Goal: Information Seeking & Learning: Learn about a topic

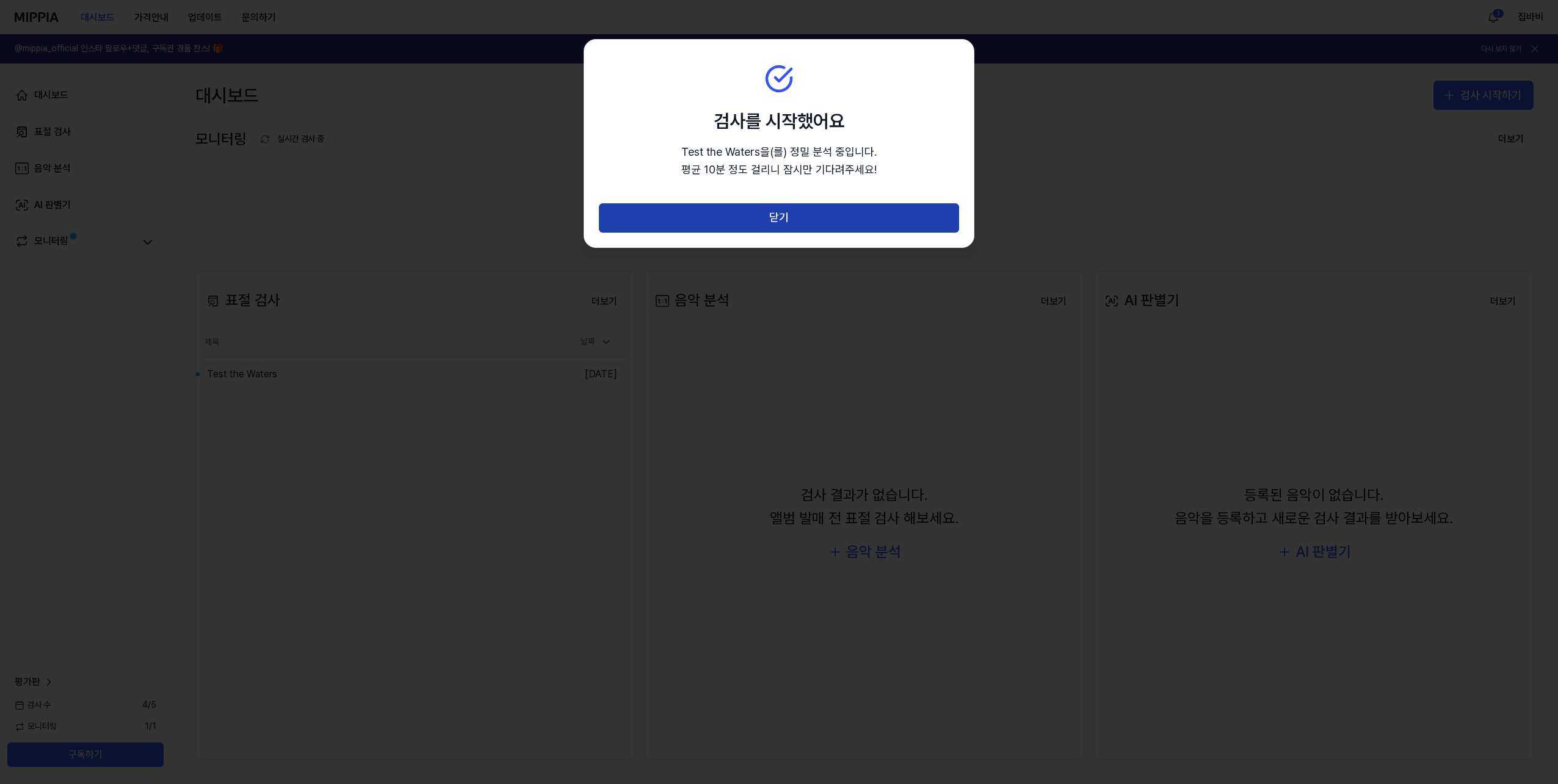
click at [845, 220] on button "닫기" at bounding box center [778, 218] width 360 height 29
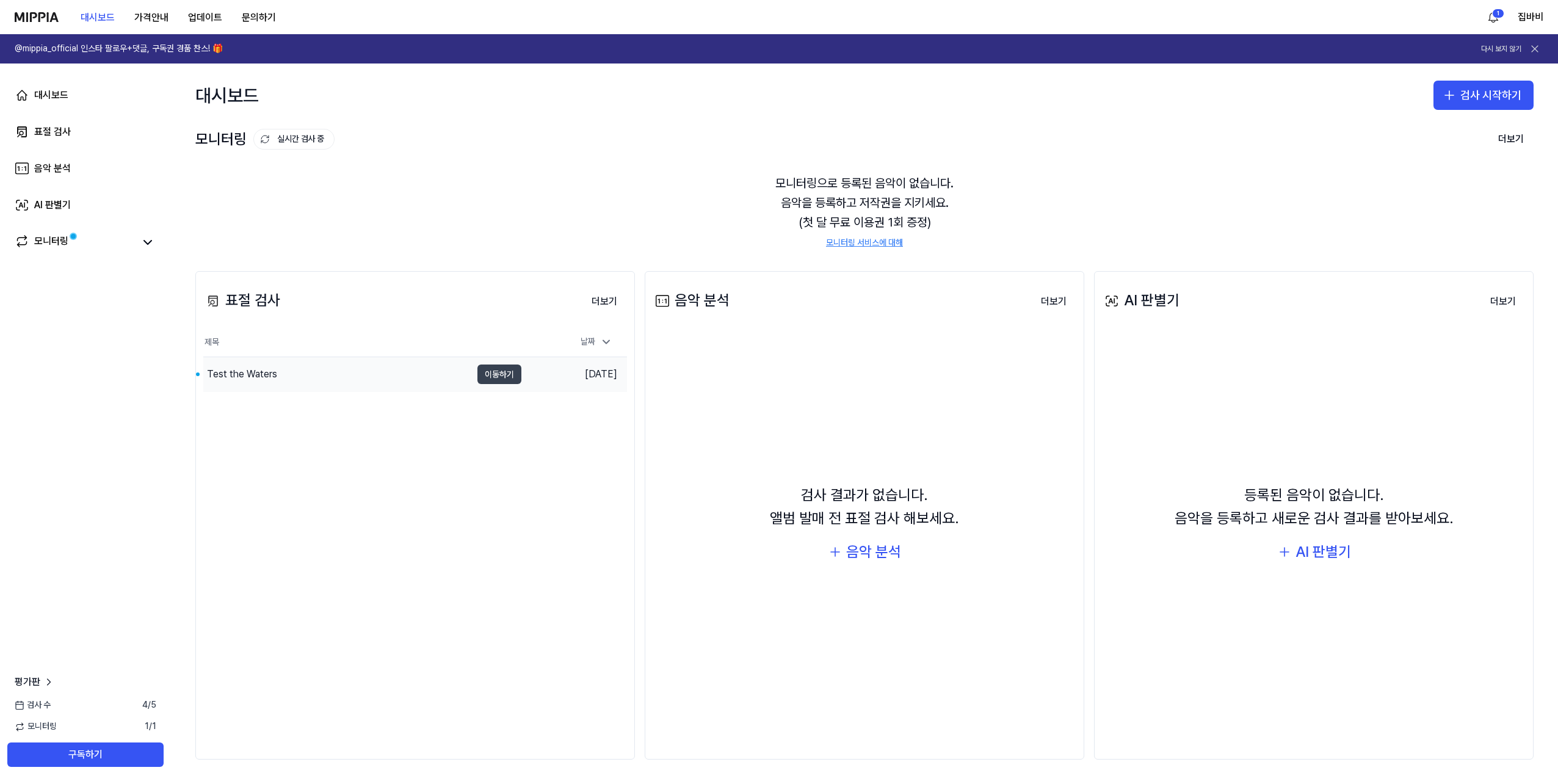
click at [497, 376] on button "이동하기" at bounding box center [499, 374] width 44 height 19
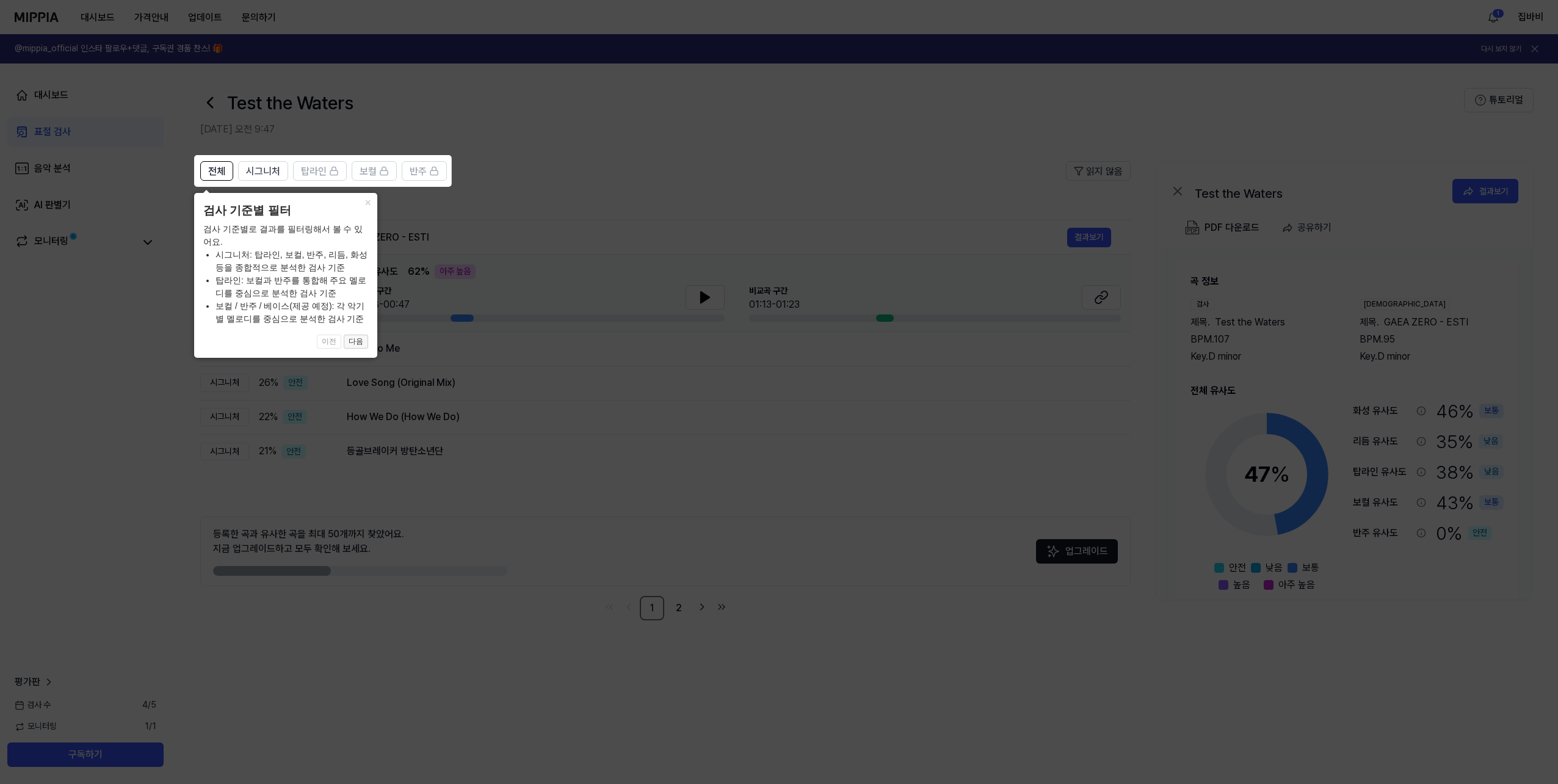
click at [361, 338] on button "다음" at bounding box center [356, 341] width 24 height 14
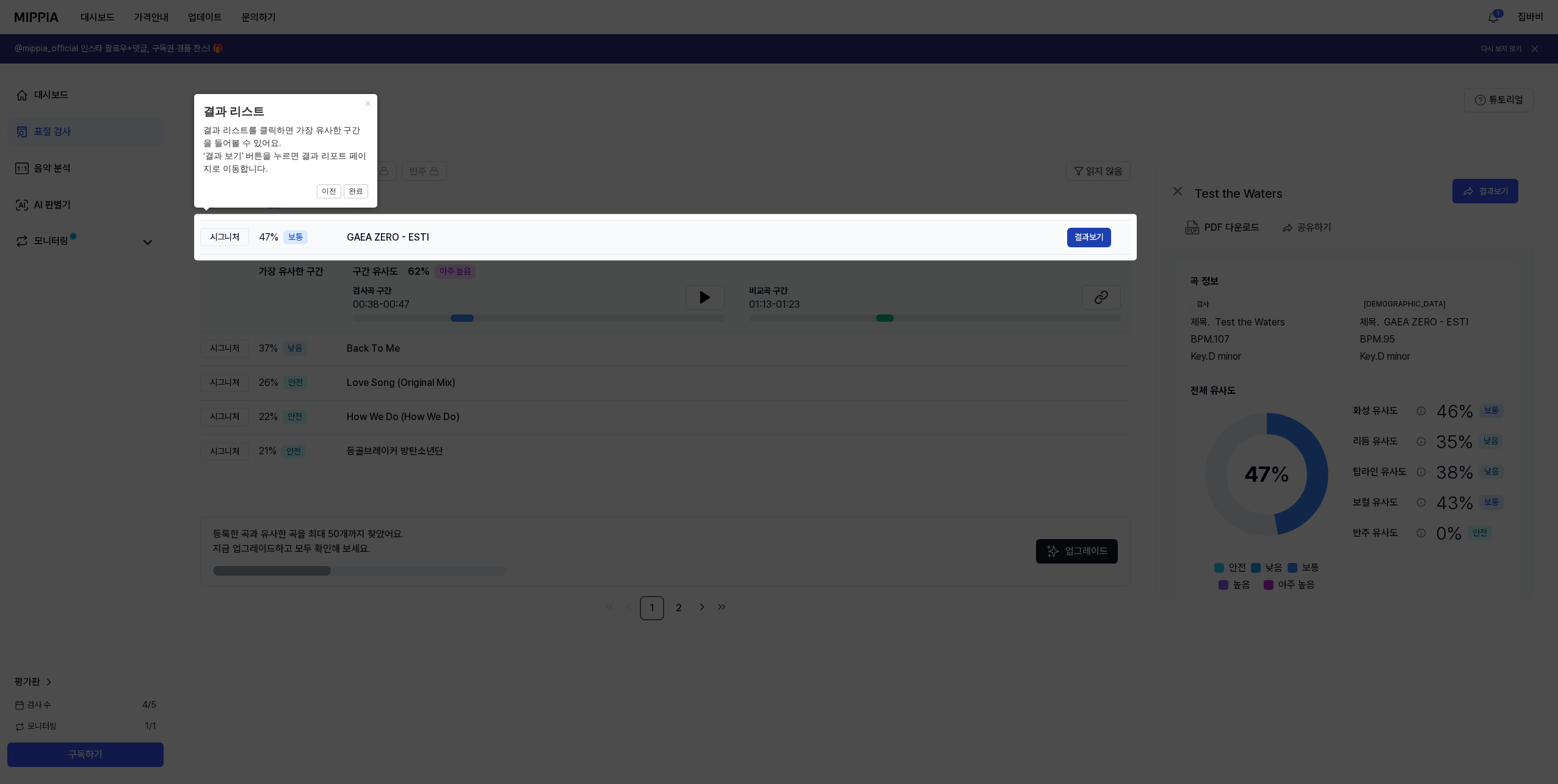
click at [1087, 239] on button "결과보기" at bounding box center [1089, 237] width 44 height 19
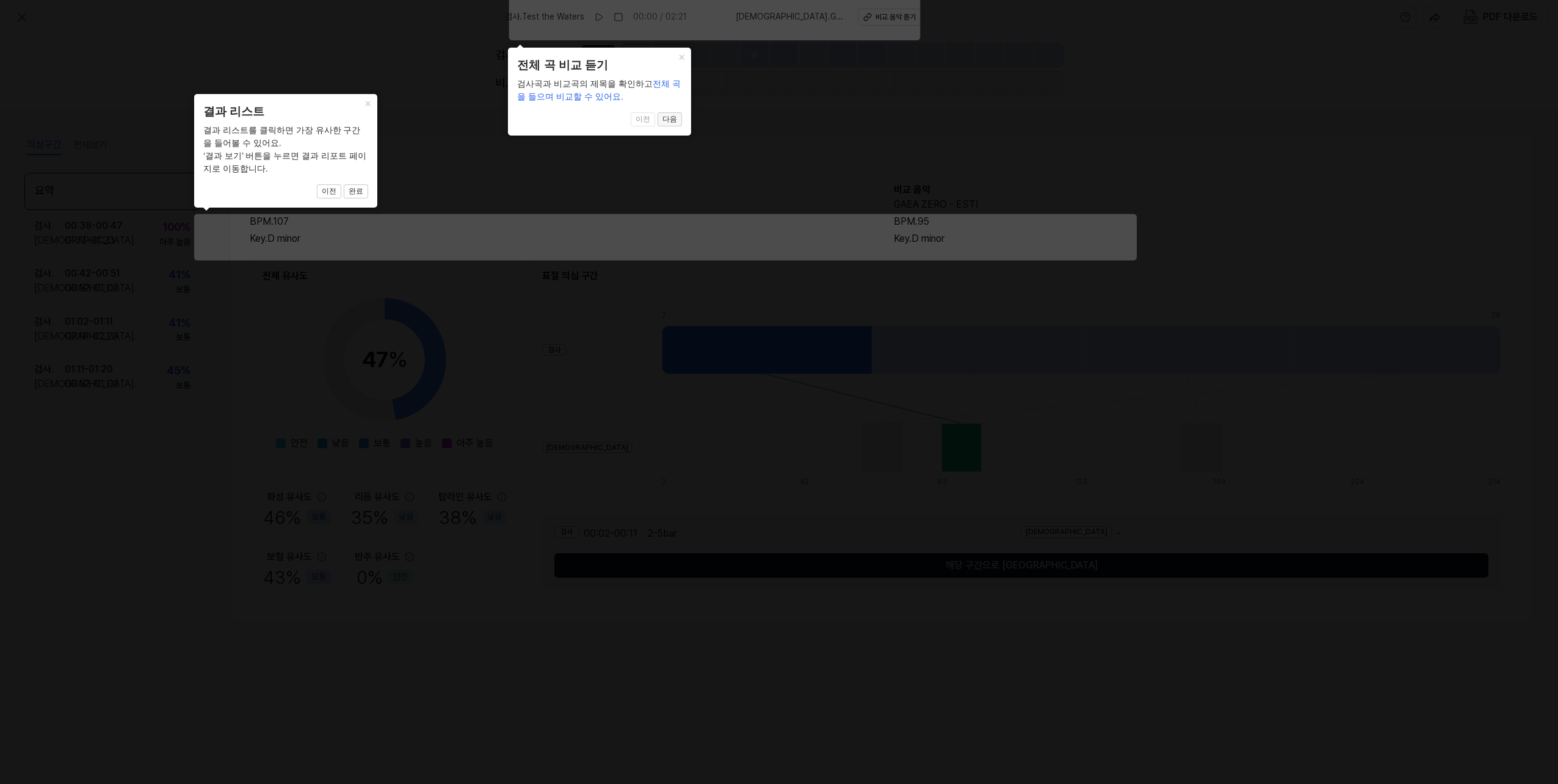
click at [673, 121] on button "다음" at bounding box center [669, 119] width 24 height 14
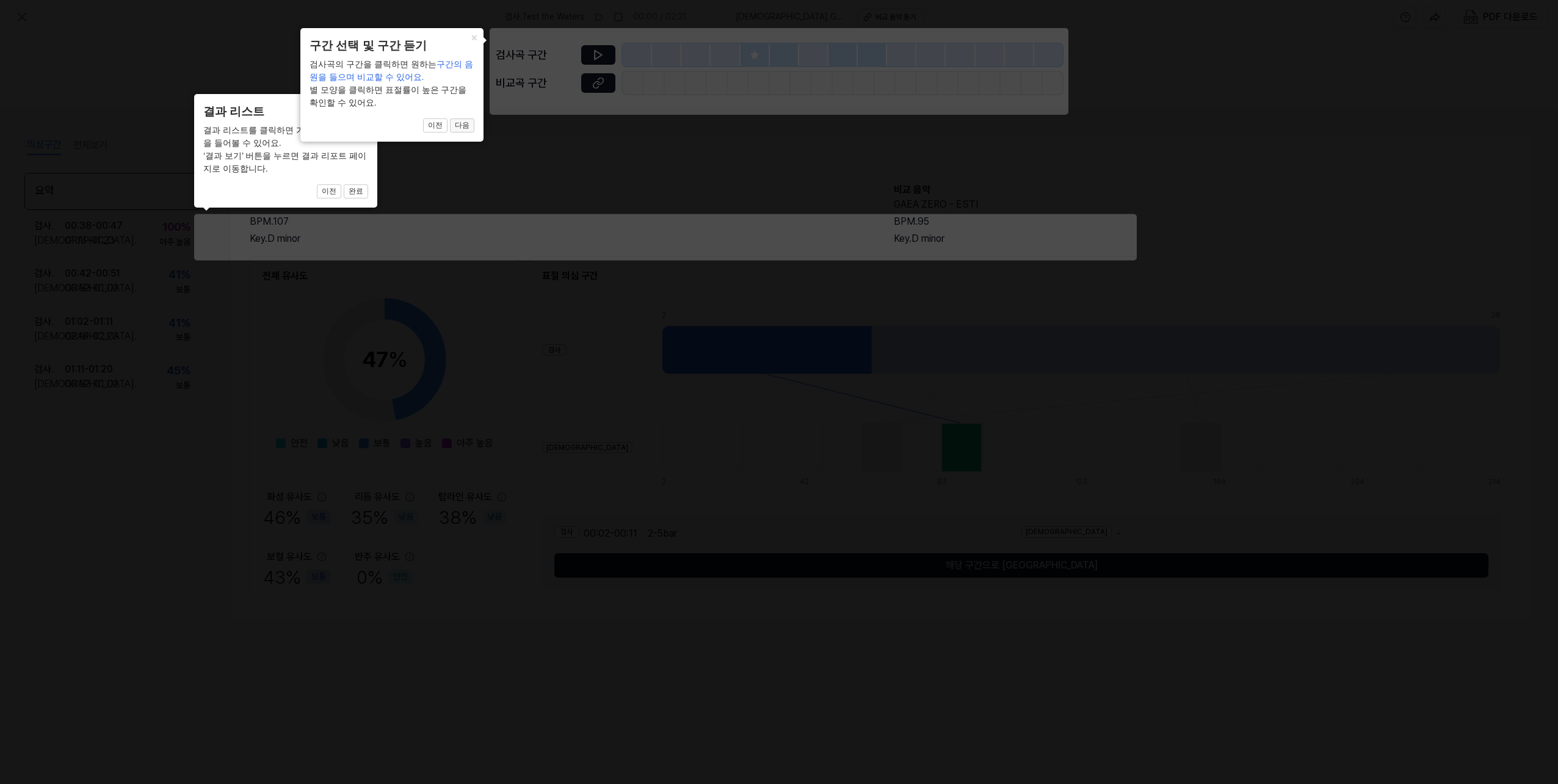
click at [461, 126] on button "다음" at bounding box center [462, 125] width 24 height 14
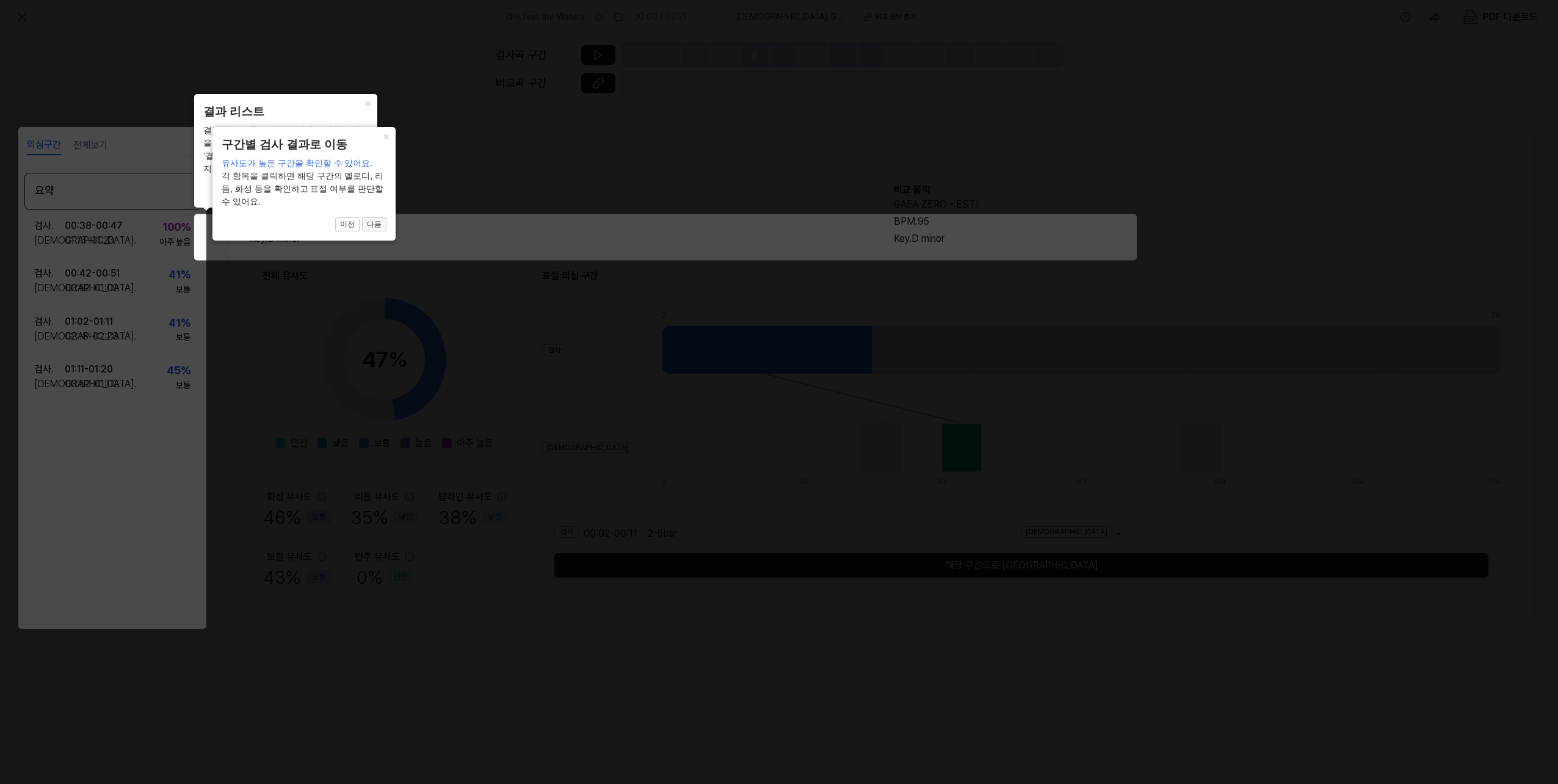
click at [371, 225] on button "다음" at bounding box center [374, 224] width 24 height 14
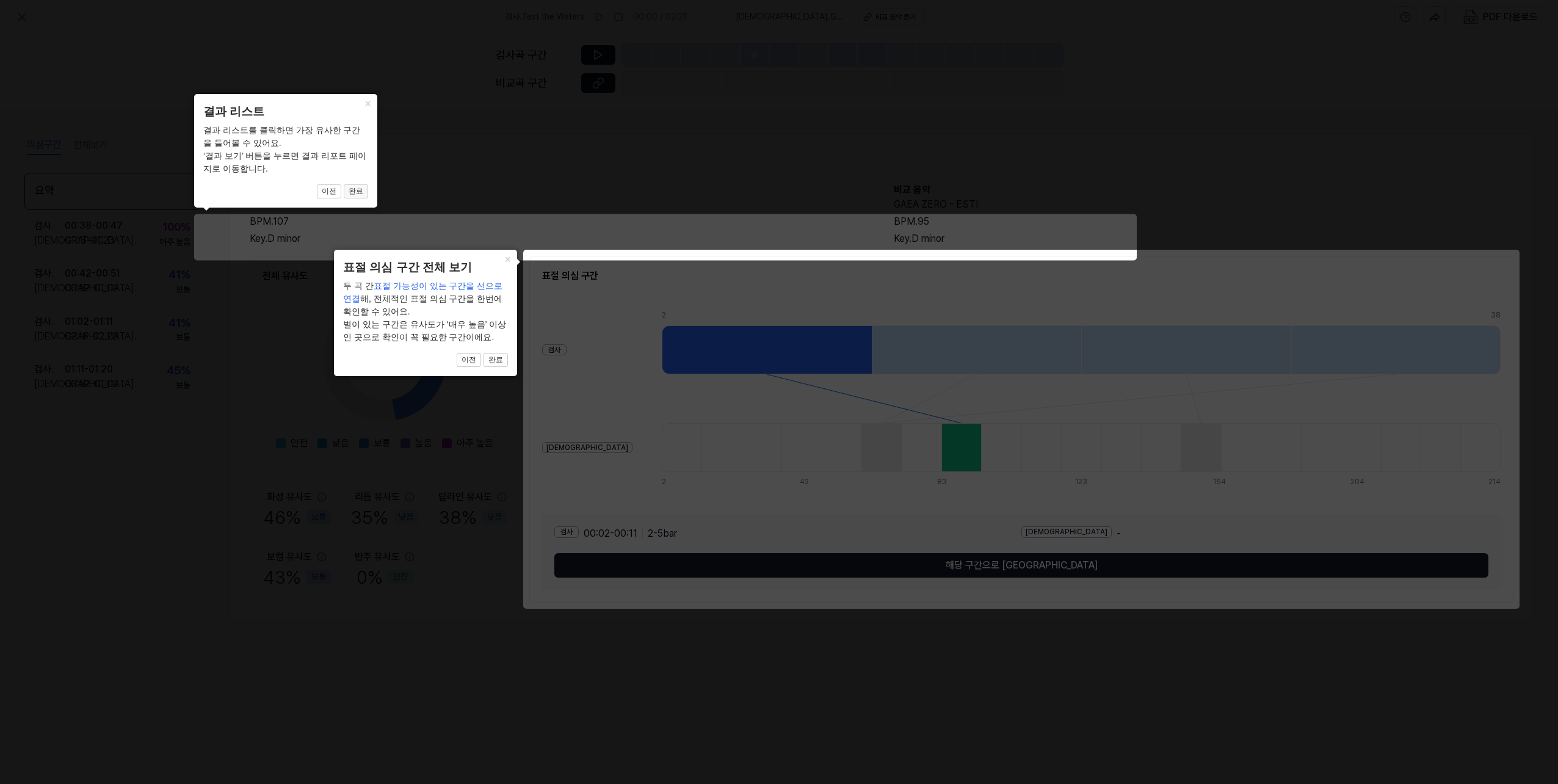
click at [360, 192] on button "완료" at bounding box center [356, 191] width 24 height 14
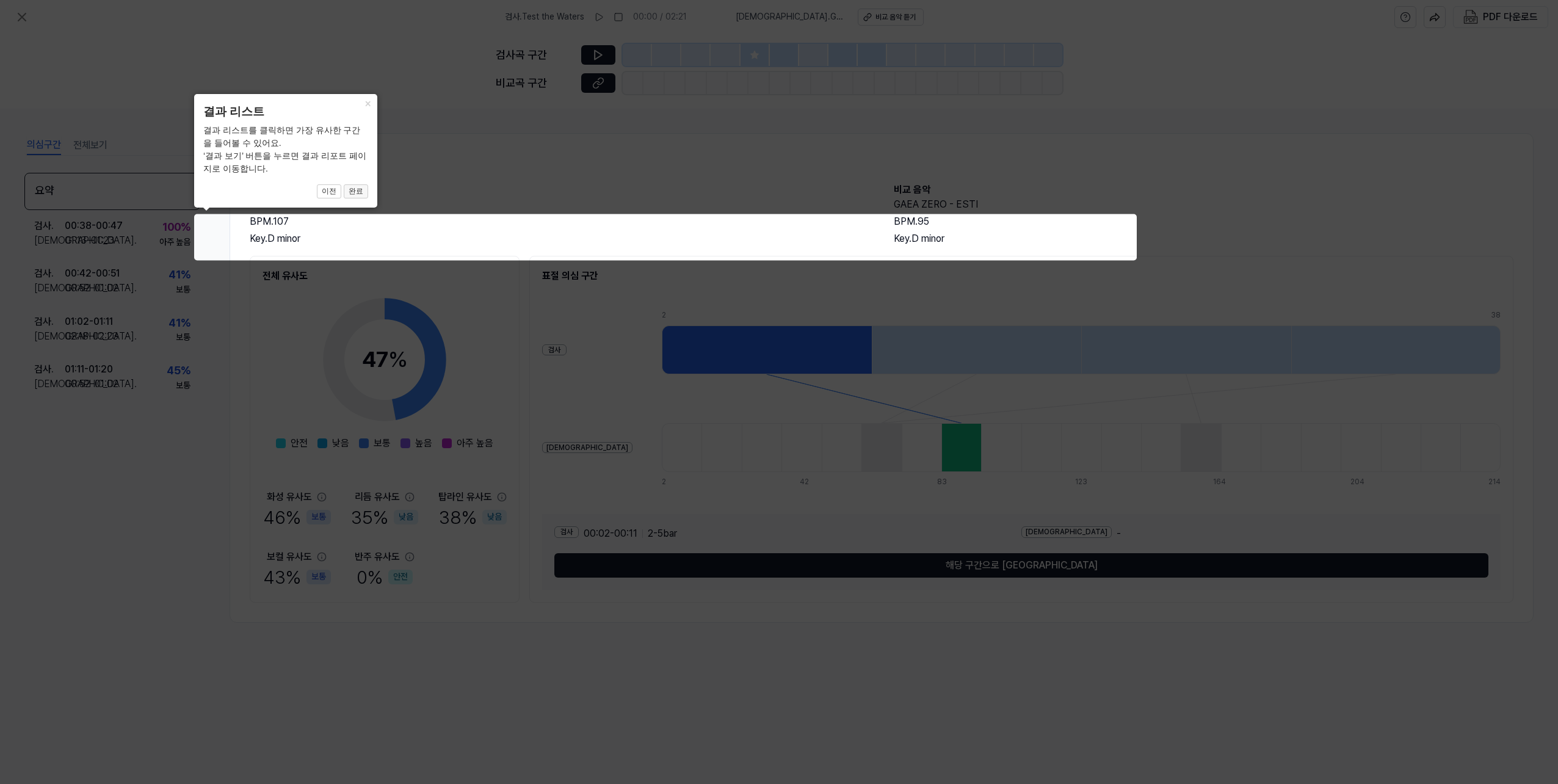
click at [360, 192] on button "완료" at bounding box center [356, 191] width 24 height 14
click at [356, 188] on button "완료" at bounding box center [356, 191] width 24 height 14
click at [366, 104] on button "×" at bounding box center [367, 102] width 19 height 17
click at [330, 191] on button "이전" at bounding box center [329, 191] width 24 height 14
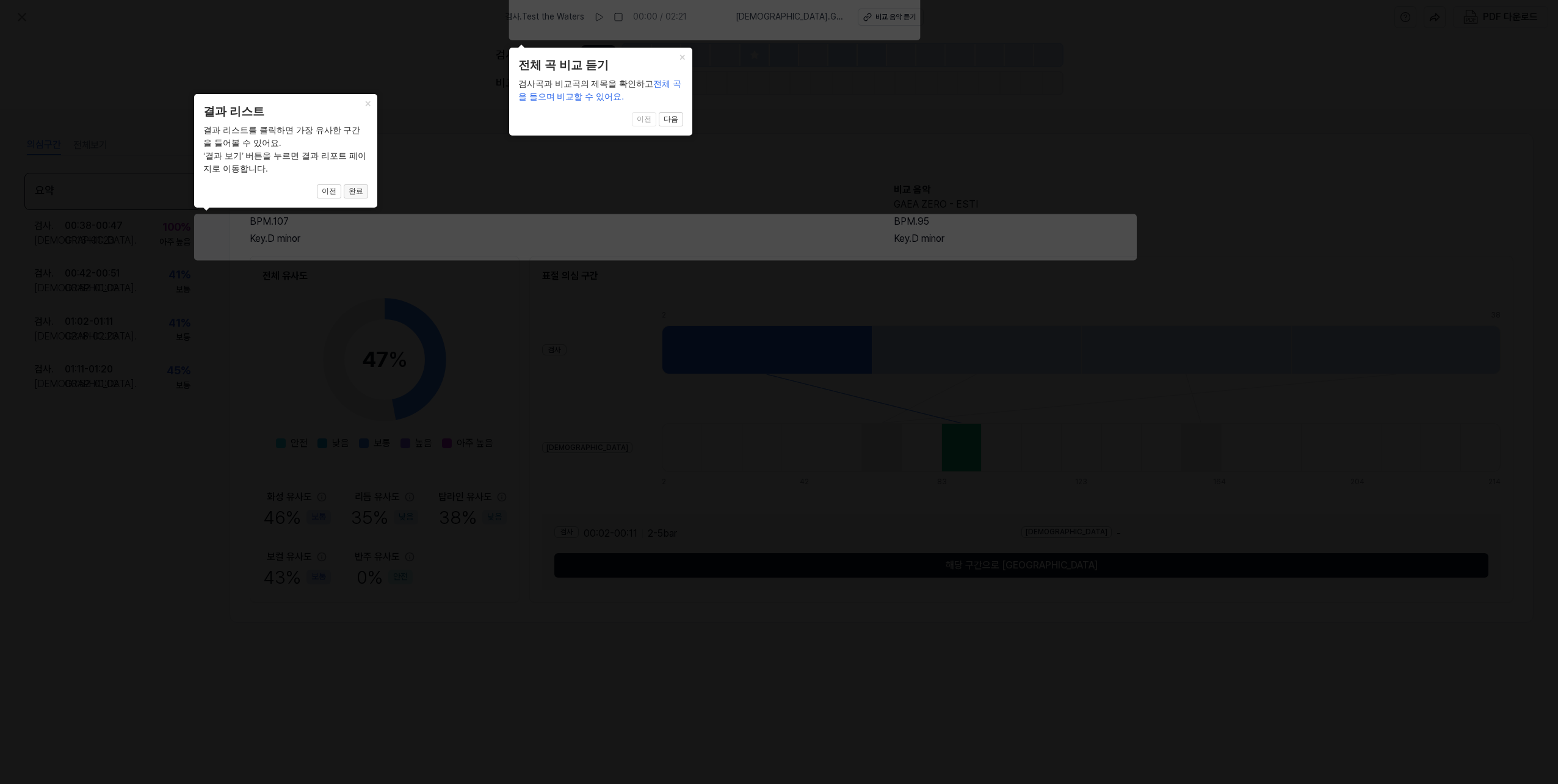
click at [362, 189] on button "완료" at bounding box center [356, 191] width 24 height 14
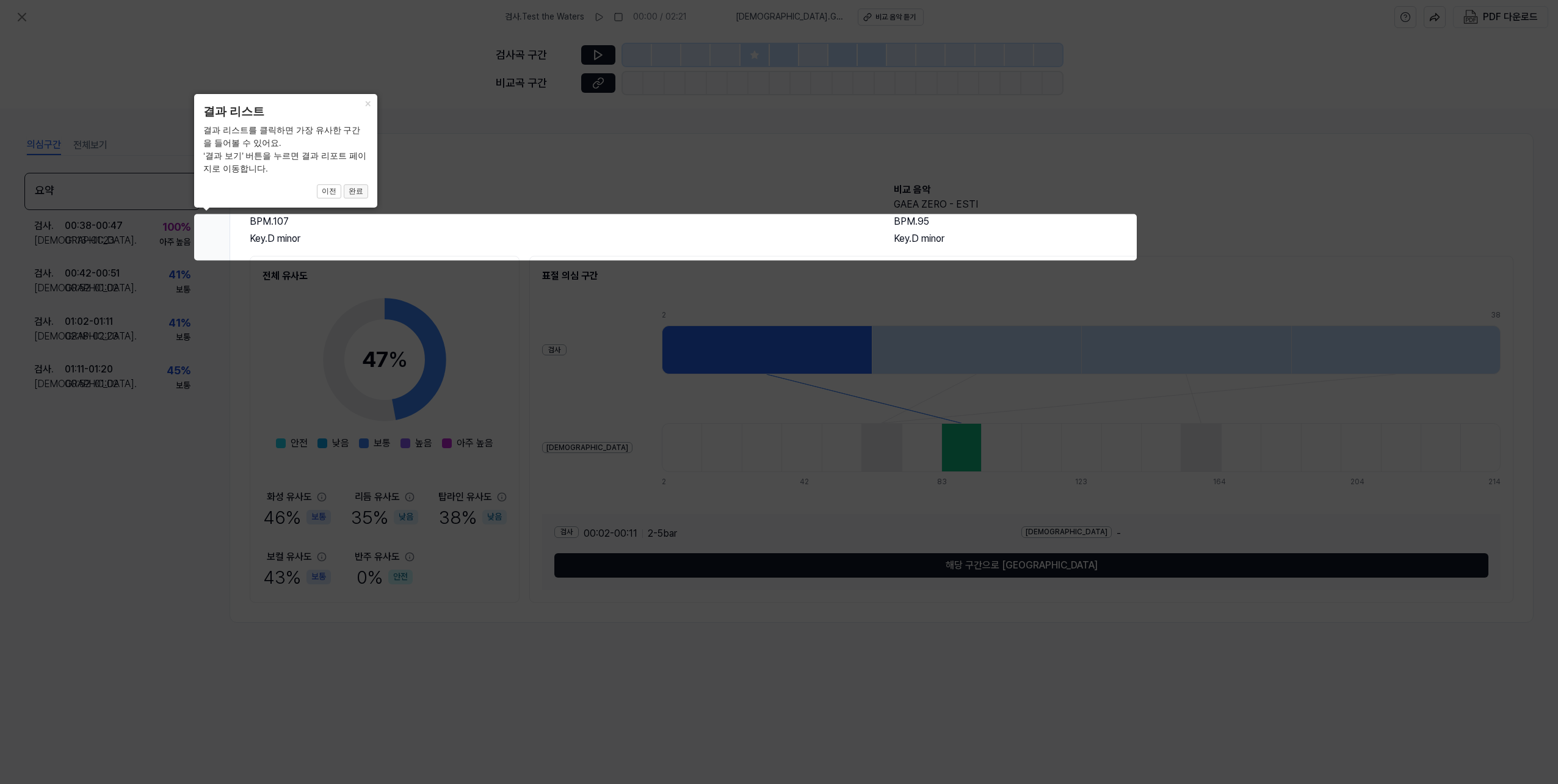
click at [359, 189] on button "완료" at bounding box center [356, 191] width 24 height 14
click at [418, 243] on icon at bounding box center [779, 392] width 1558 height 784
click at [853, 236] on icon at bounding box center [779, 392] width 1558 height 784
click at [812, 234] on icon at bounding box center [779, 392] width 1558 height 784
click at [369, 104] on button "×" at bounding box center [367, 102] width 19 height 17
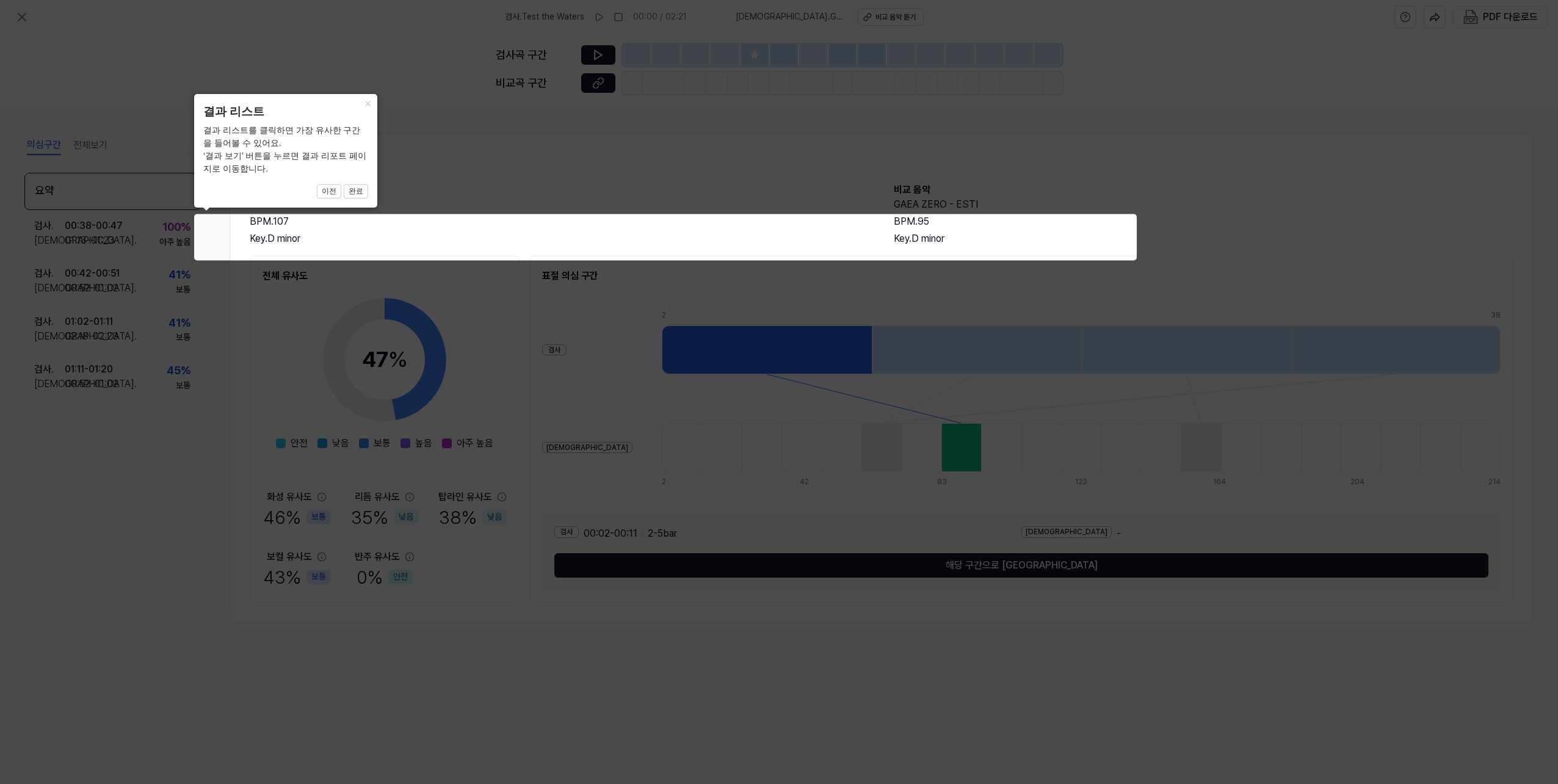
click at [444, 168] on icon at bounding box center [779, 392] width 1558 height 784
click at [319, 224] on icon at bounding box center [779, 392] width 1558 height 784
click at [251, 235] on icon at bounding box center [779, 392] width 1558 height 784
click at [159, 231] on icon at bounding box center [779, 392] width 1558 height 784
click at [209, 215] on icon at bounding box center [779, 392] width 1558 height 784
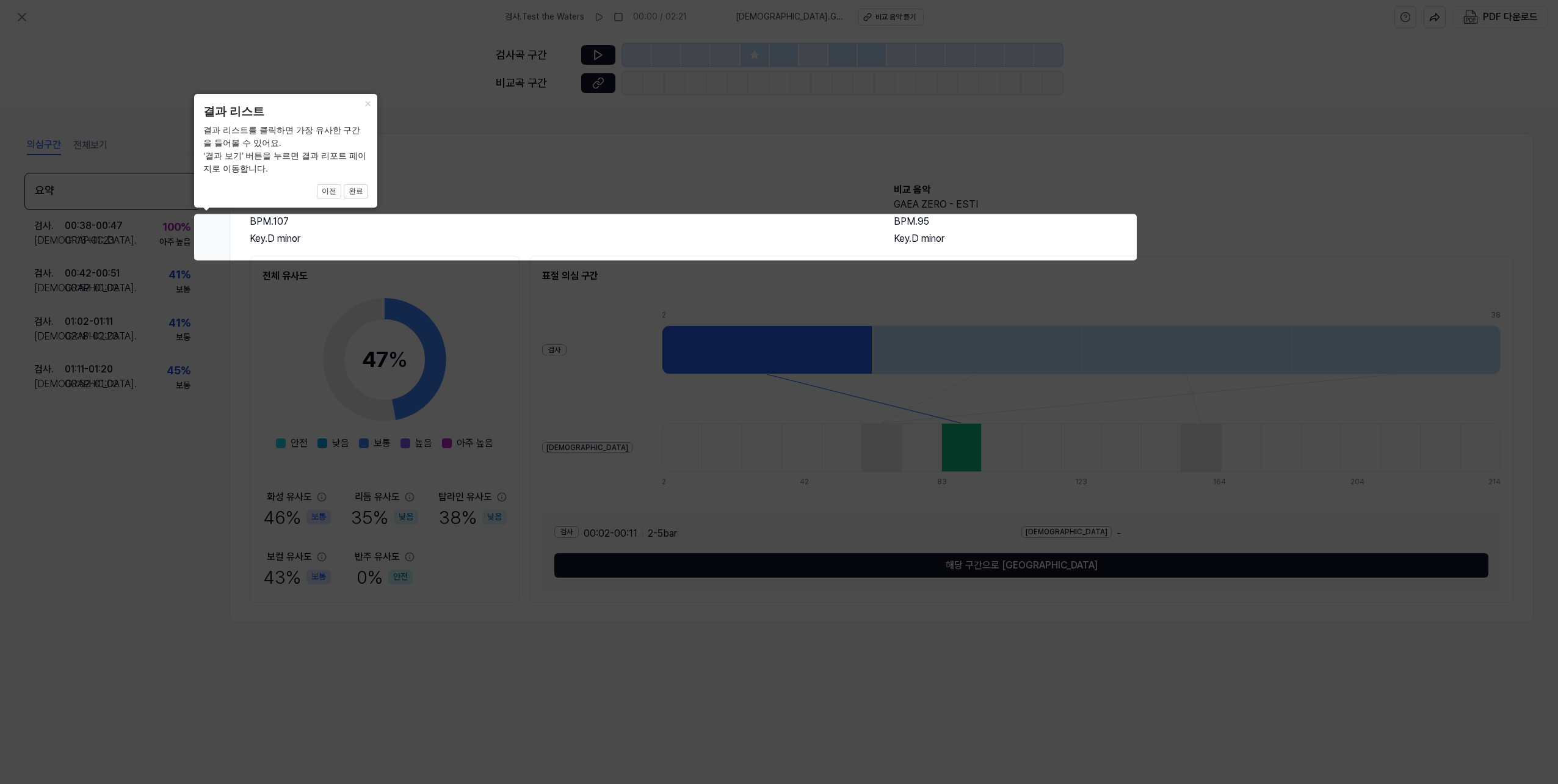
click at [238, 131] on div "결과 리스트를 클릭하면 가장 유사한 구간을 들어볼 수 있어요. ‘결과 보기’ 버튼을 누르면 결과 리포트 페이지로 이동합니다." at bounding box center [286, 150] width 165 height 51
click at [358, 188] on button "완료" at bounding box center [356, 191] width 24 height 14
click at [369, 107] on button "×" at bounding box center [367, 102] width 19 height 17
click at [455, 183] on icon at bounding box center [779, 392] width 1558 height 784
click at [590, 59] on icon at bounding box center [779, 392] width 1558 height 784
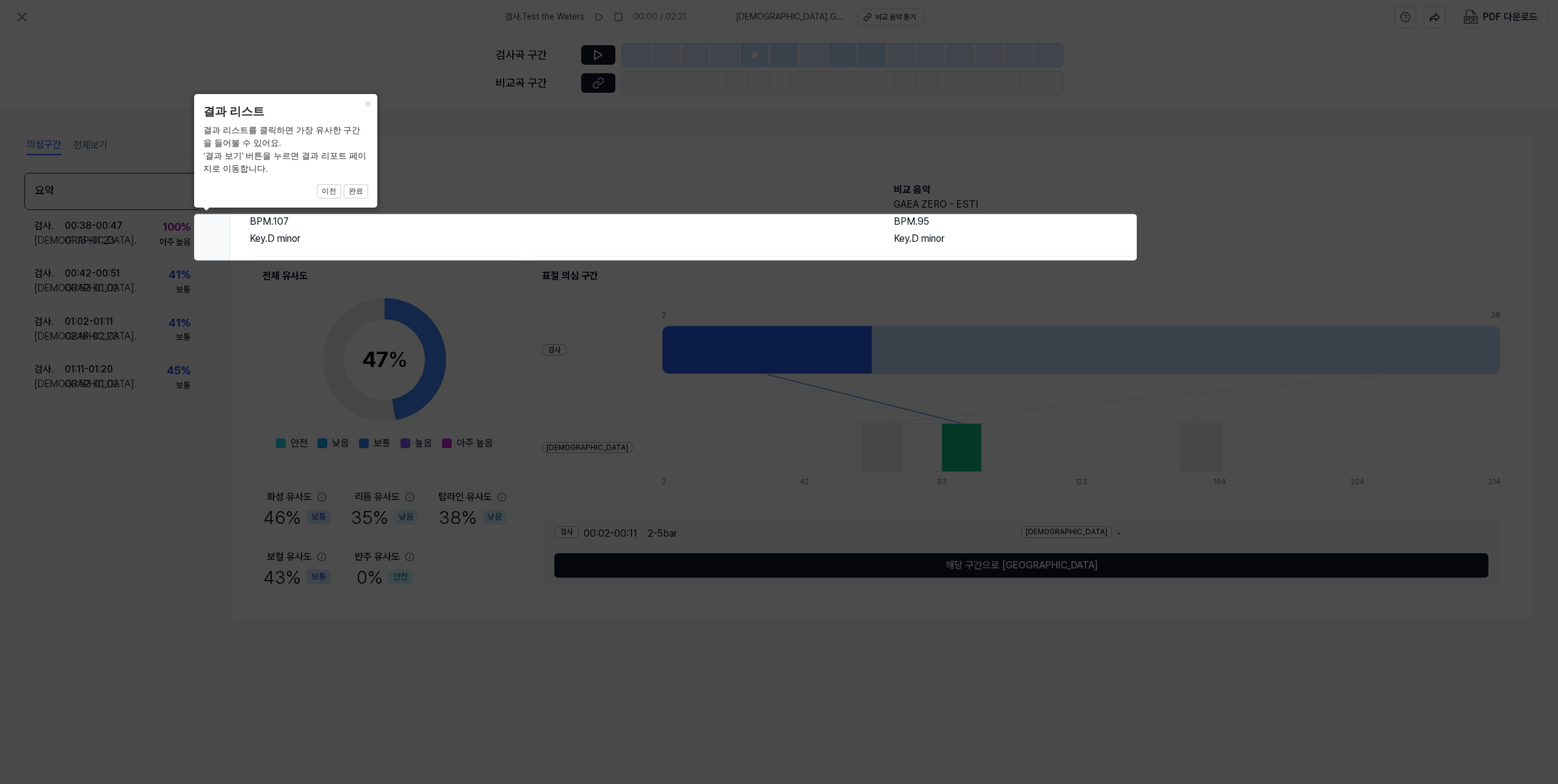
click at [441, 283] on icon at bounding box center [779, 392] width 1558 height 784
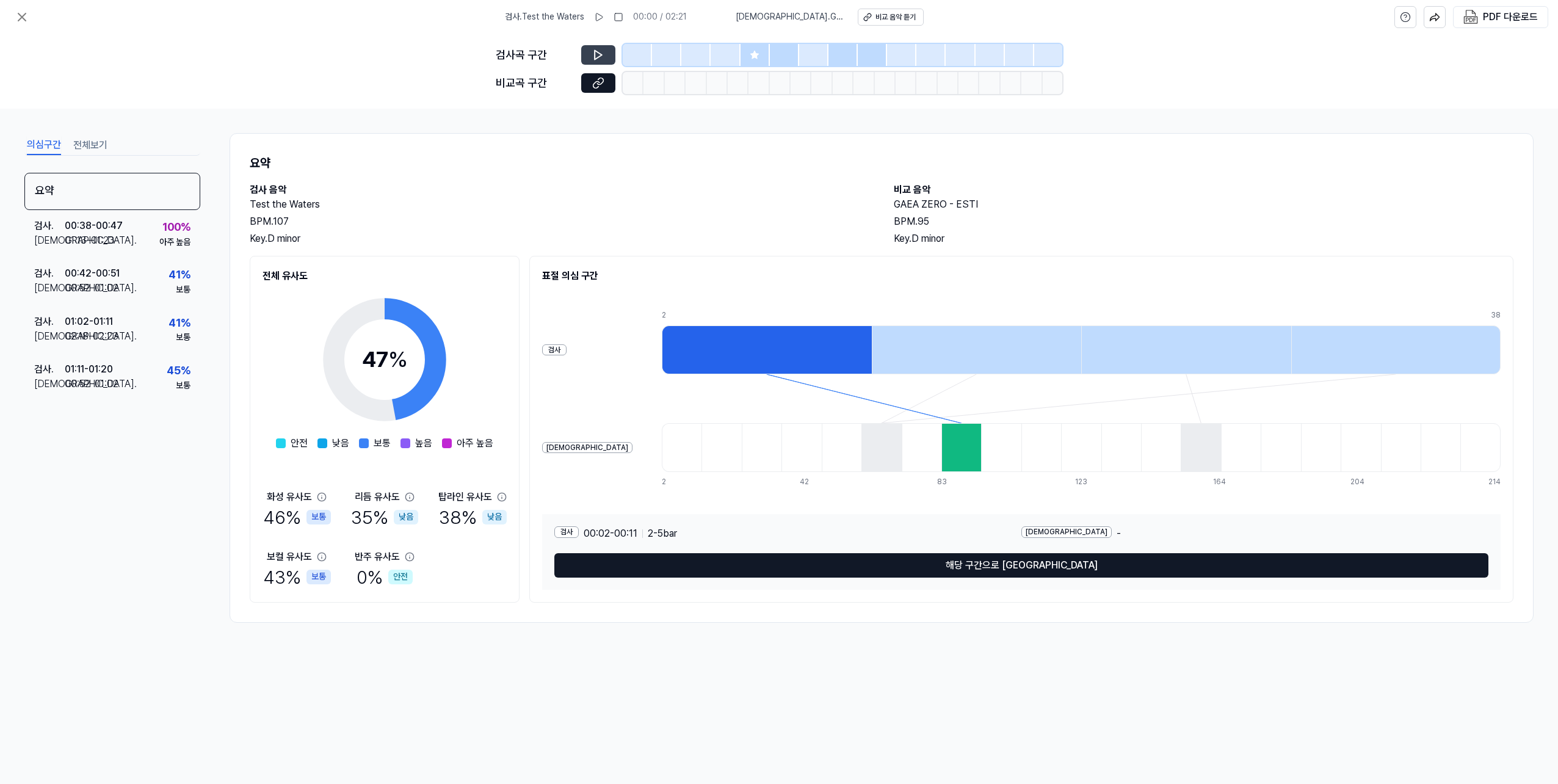
click at [601, 56] on icon at bounding box center [599, 55] width 8 height 9
click at [741, 189] on h2 "검사 음악" at bounding box center [560, 190] width 620 height 14
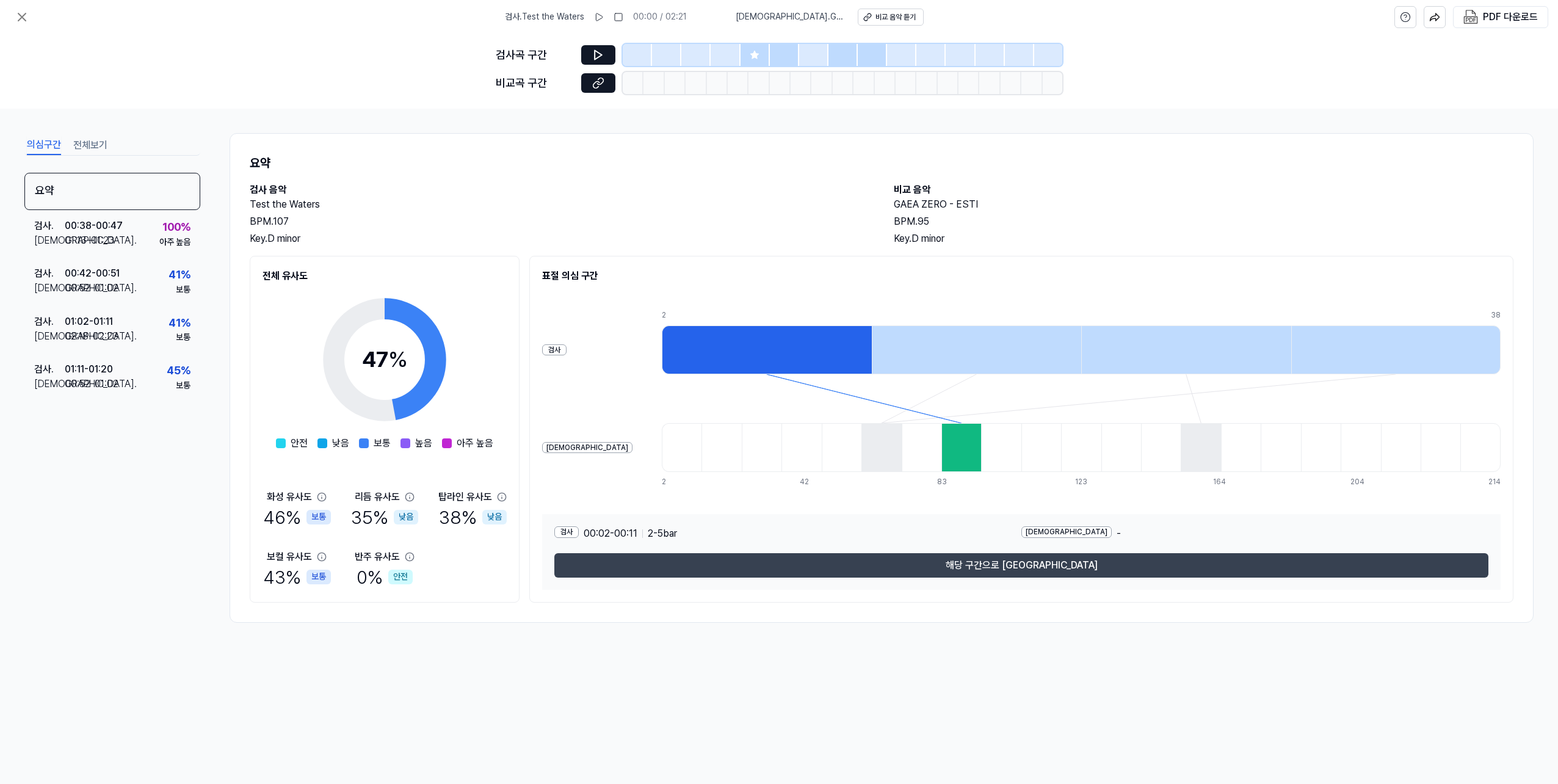
click at [852, 565] on button "해당 구간으로 [GEOGRAPHIC_DATA]" at bounding box center [1021, 565] width 934 height 24
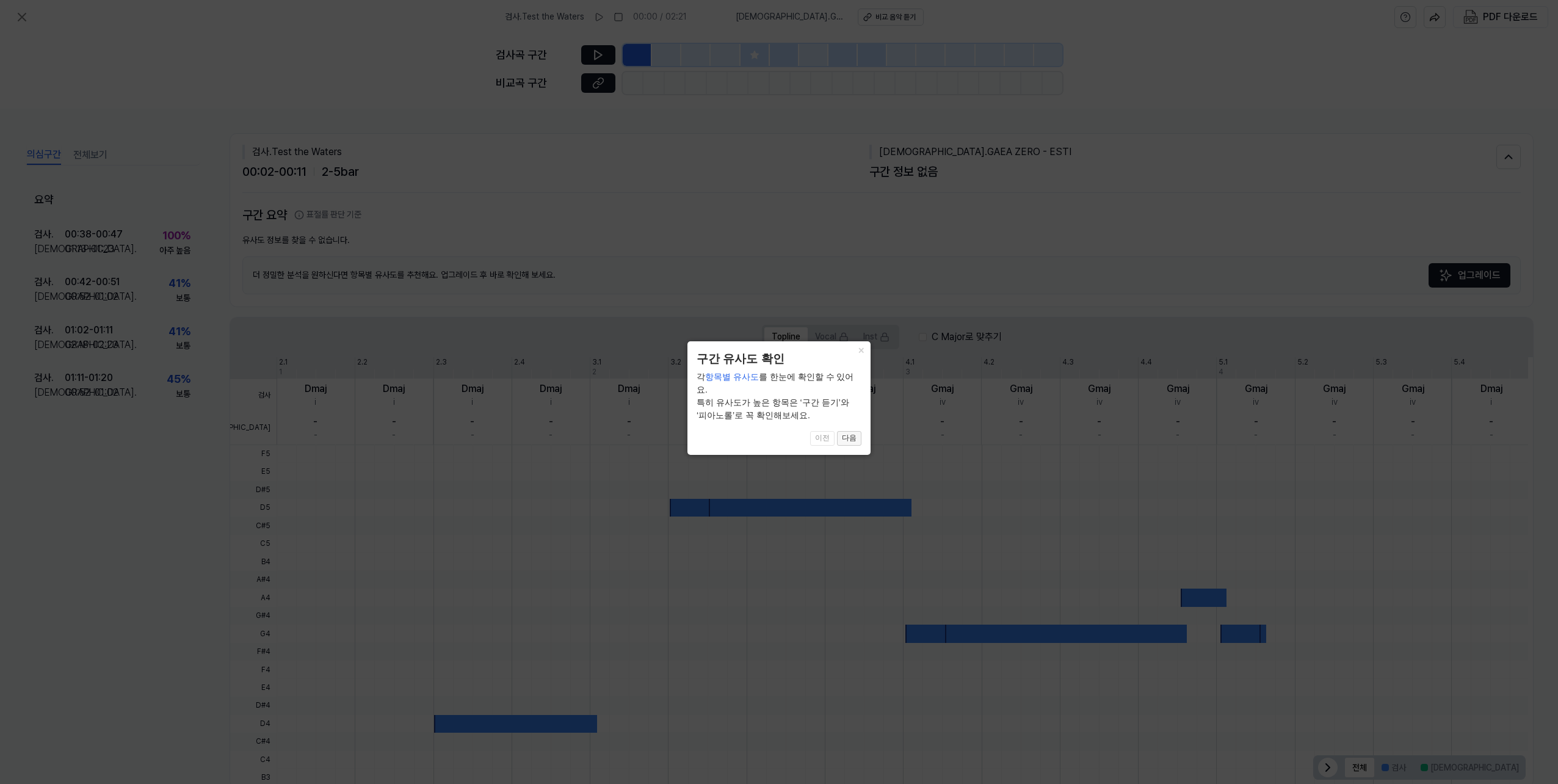
click at [854, 431] on button "다음" at bounding box center [849, 438] width 24 height 14
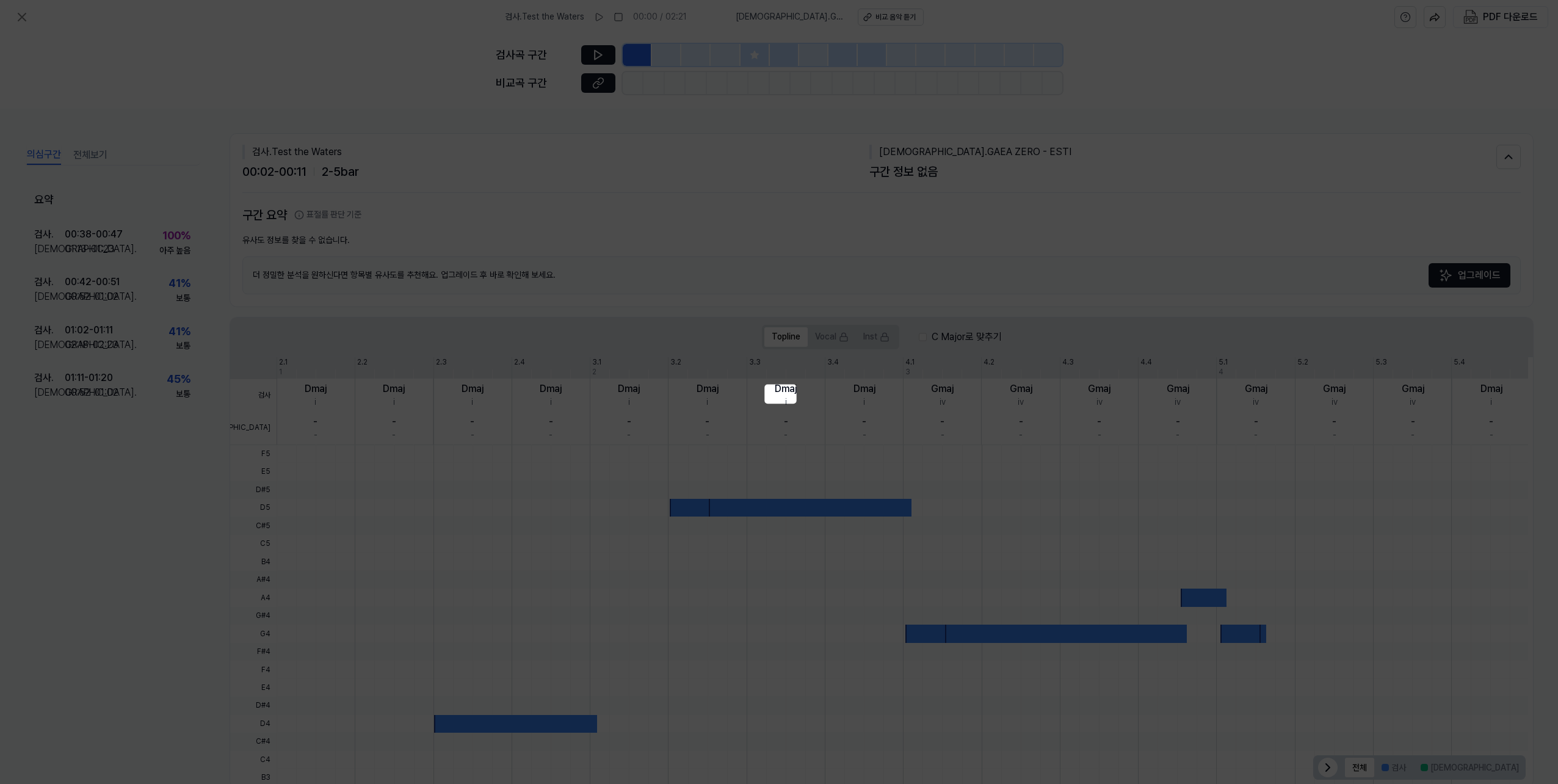
scroll to position [28, 0]
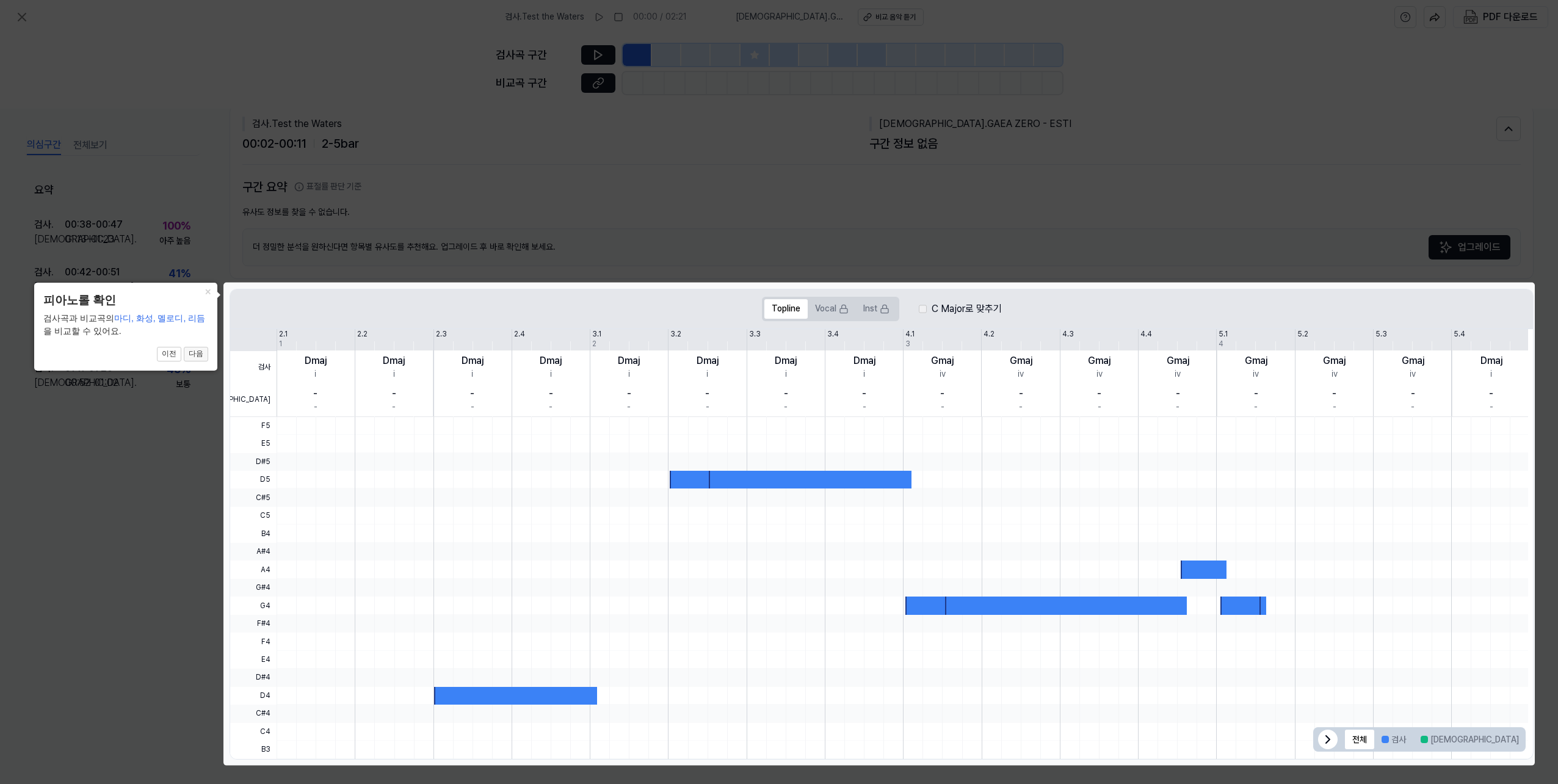
click at [200, 352] on button "다음" at bounding box center [195, 354] width 24 height 14
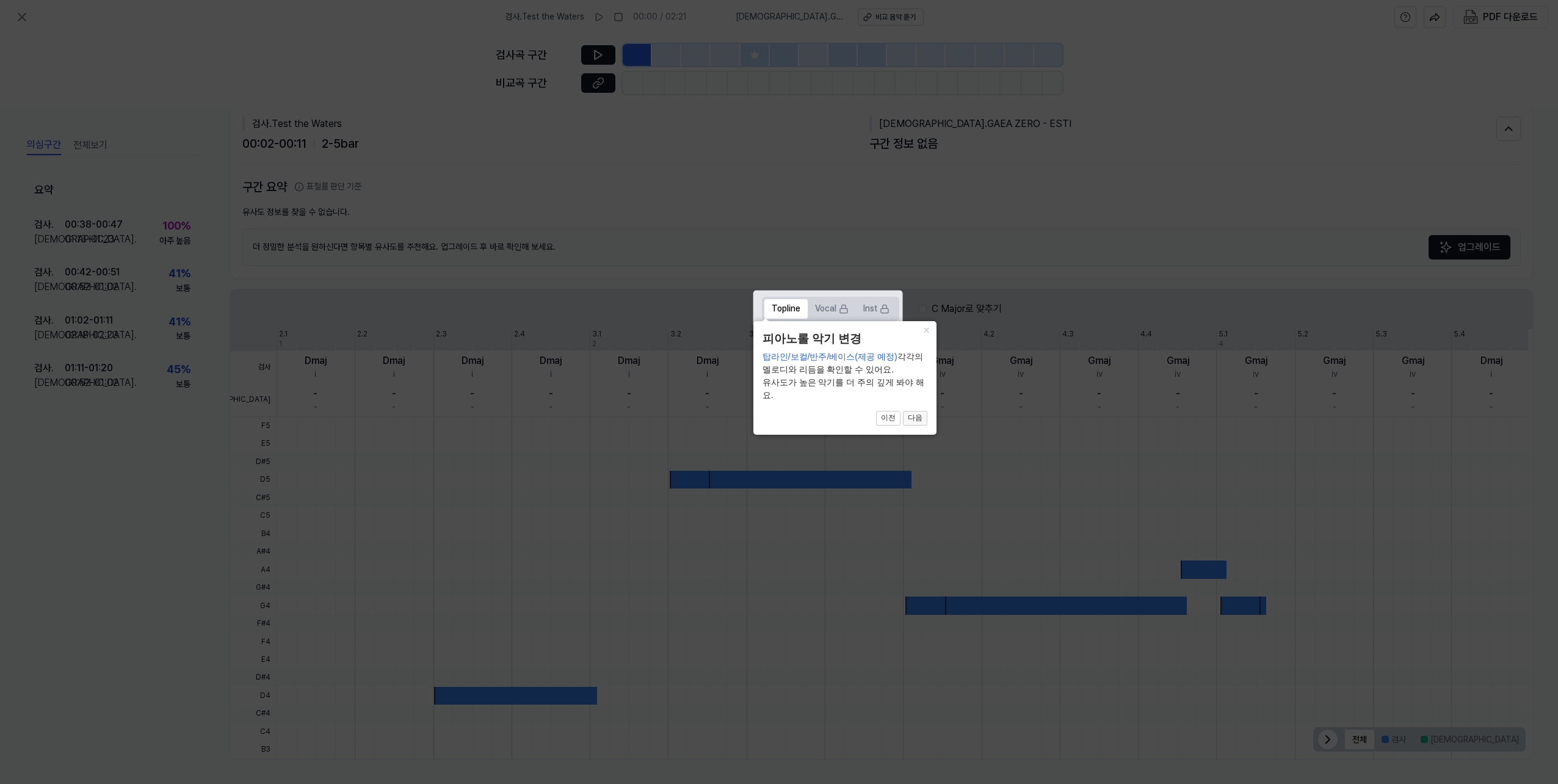
click at [920, 424] on button "다음" at bounding box center [915, 418] width 24 height 14
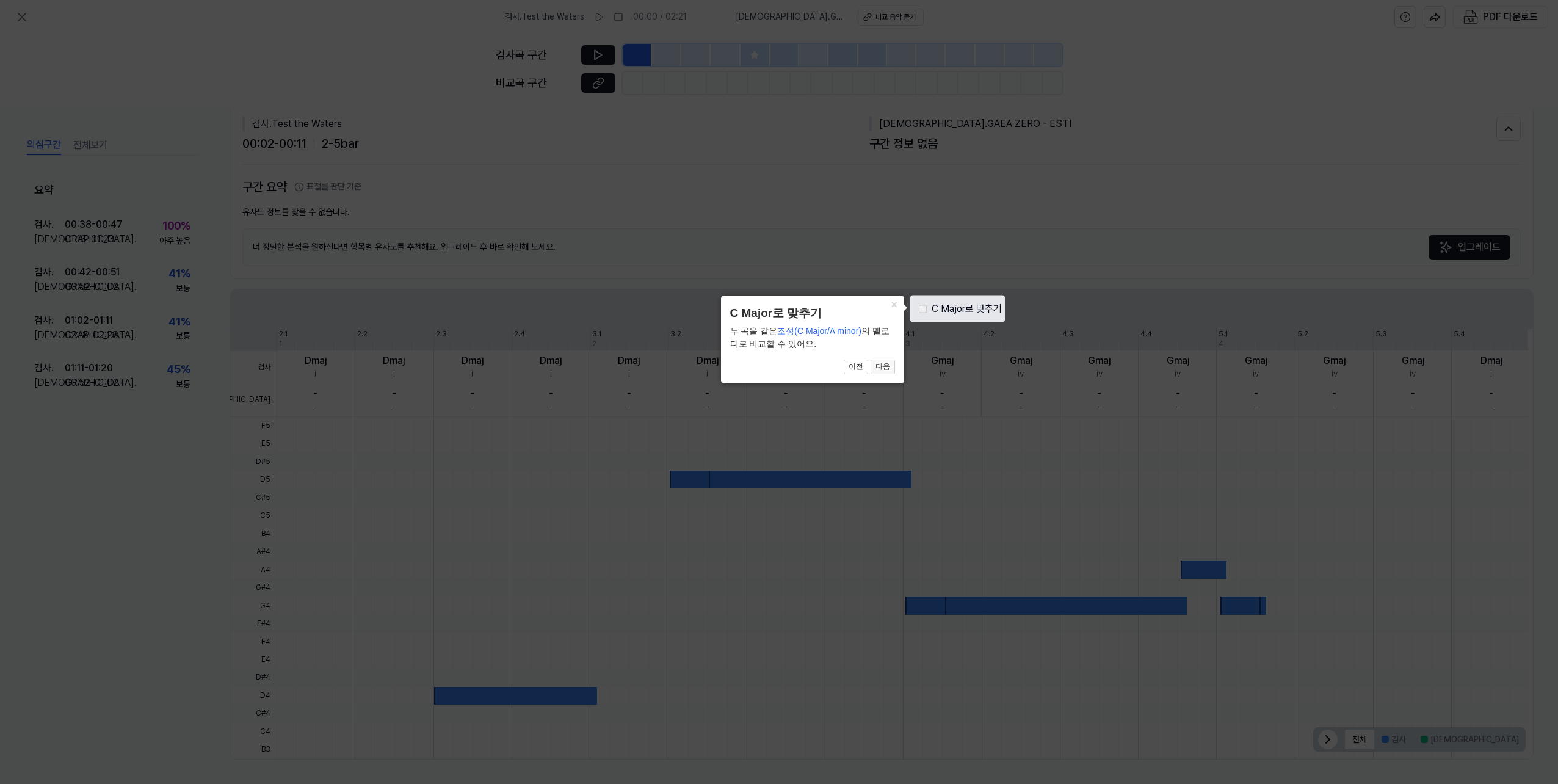
click at [885, 369] on button "다음" at bounding box center [882, 366] width 24 height 14
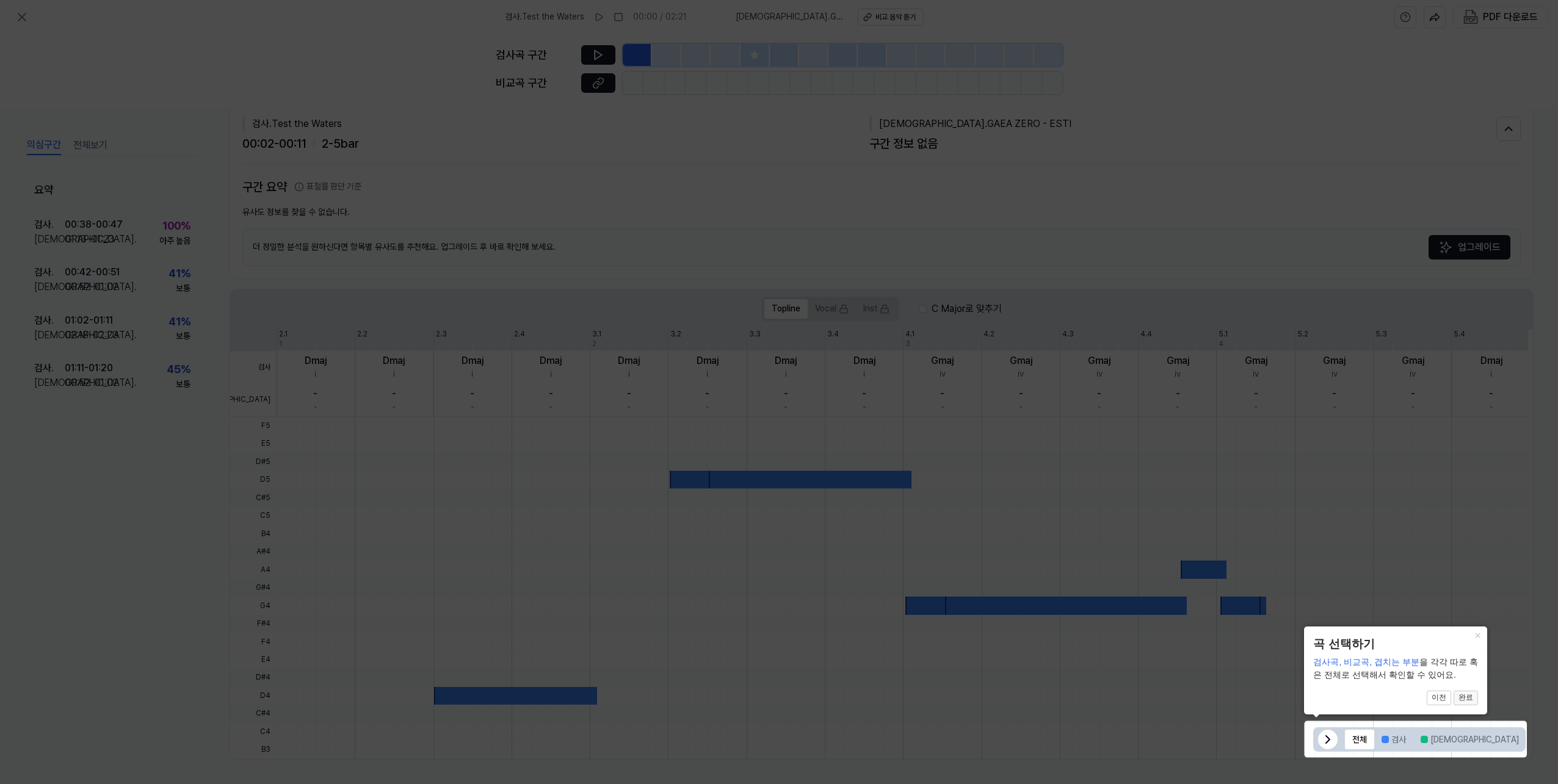
click at [1472, 698] on button "완료" at bounding box center [1466, 698] width 24 height 14
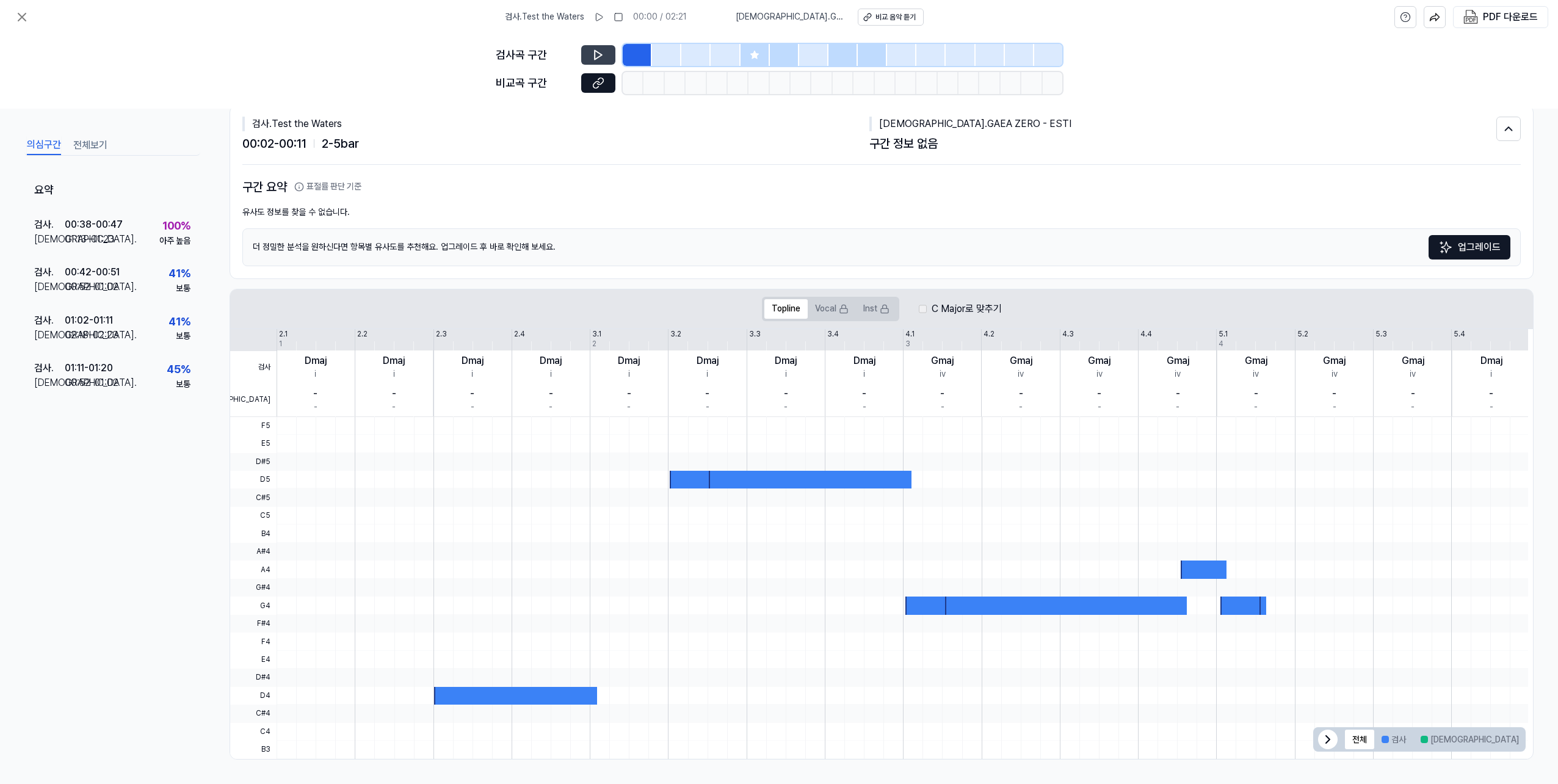
click at [590, 53] on button at bounding box center [598, 54] width 34 height 19
click at [628, 85] on div at bounding box center [633, 83] width 21 height 22
click at [597, 83] on icon at bounding box center [599, 83] width 13 height 13
click at [26, 14] on icon at bounding box center [21, 17] width 14 height 14
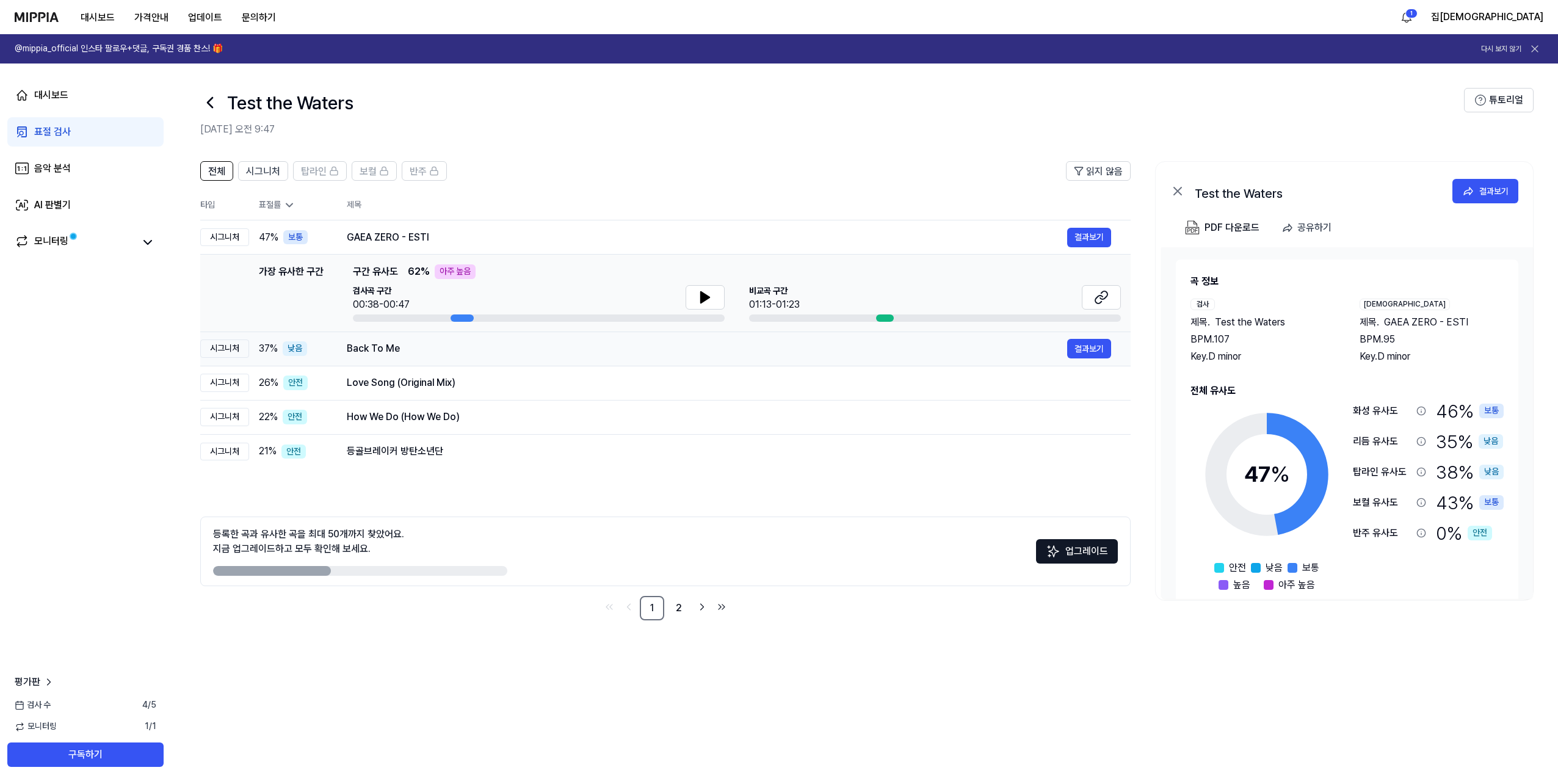
click at [378, 353] on div "Back To Me" at bounding box center [707, 348] width 721 height 14
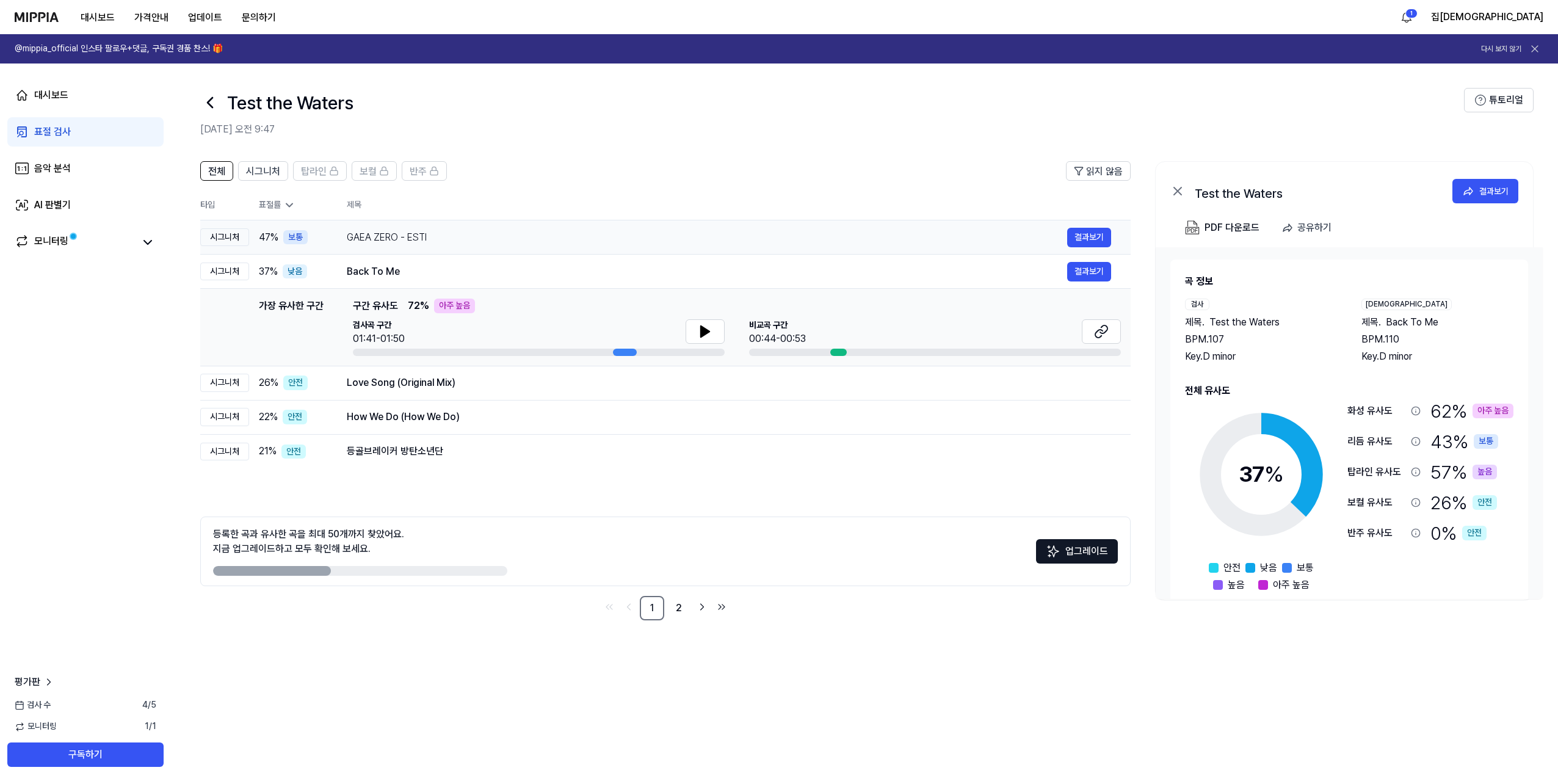
click at [418, 237] on div "GAEA ZERO - ESTI" at bounding box center [707, 237] width 721 height 14
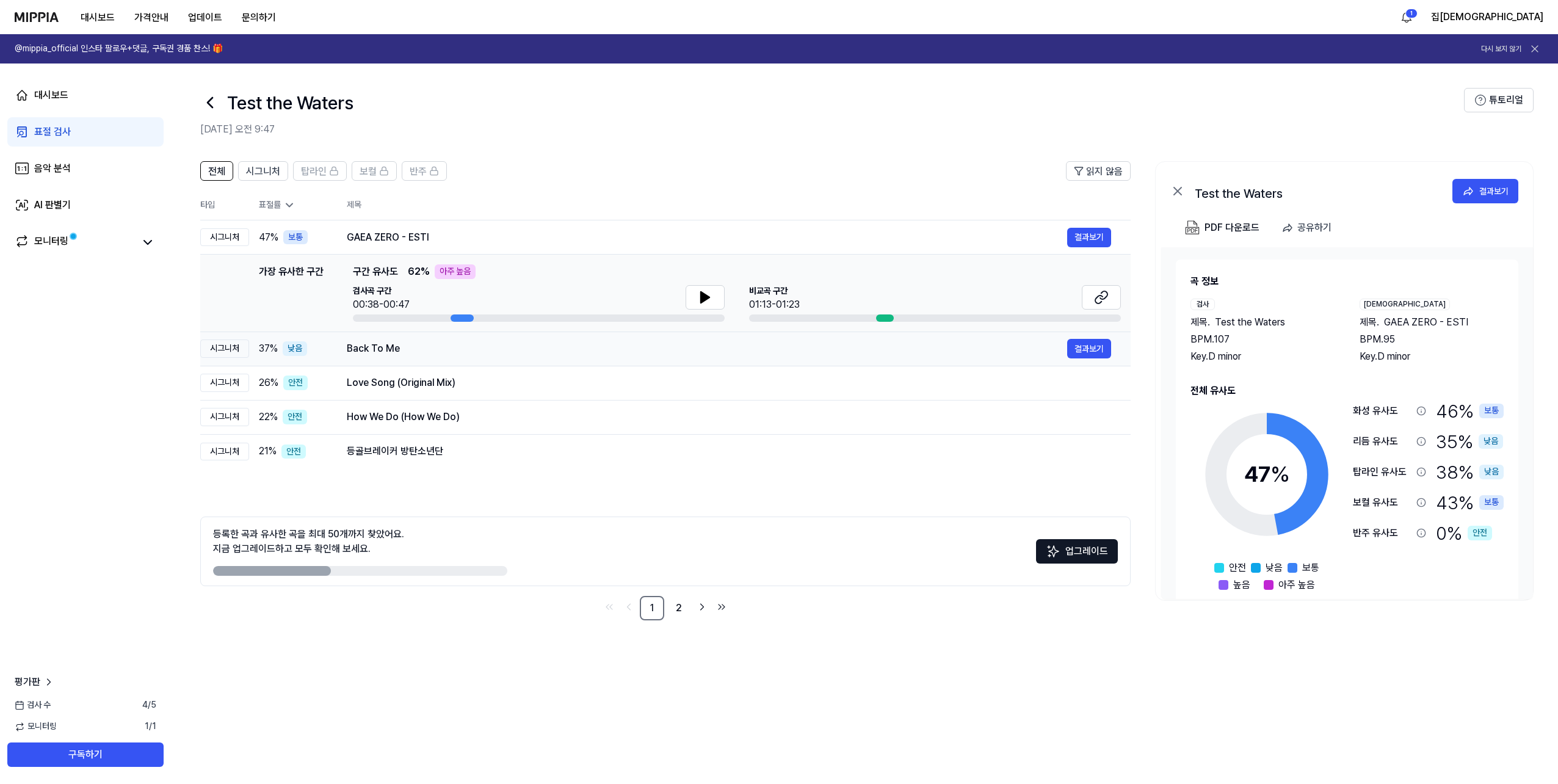
click at [406, 353] on div "Back To Me" at bounding box center [707, 348] width 721 height 14
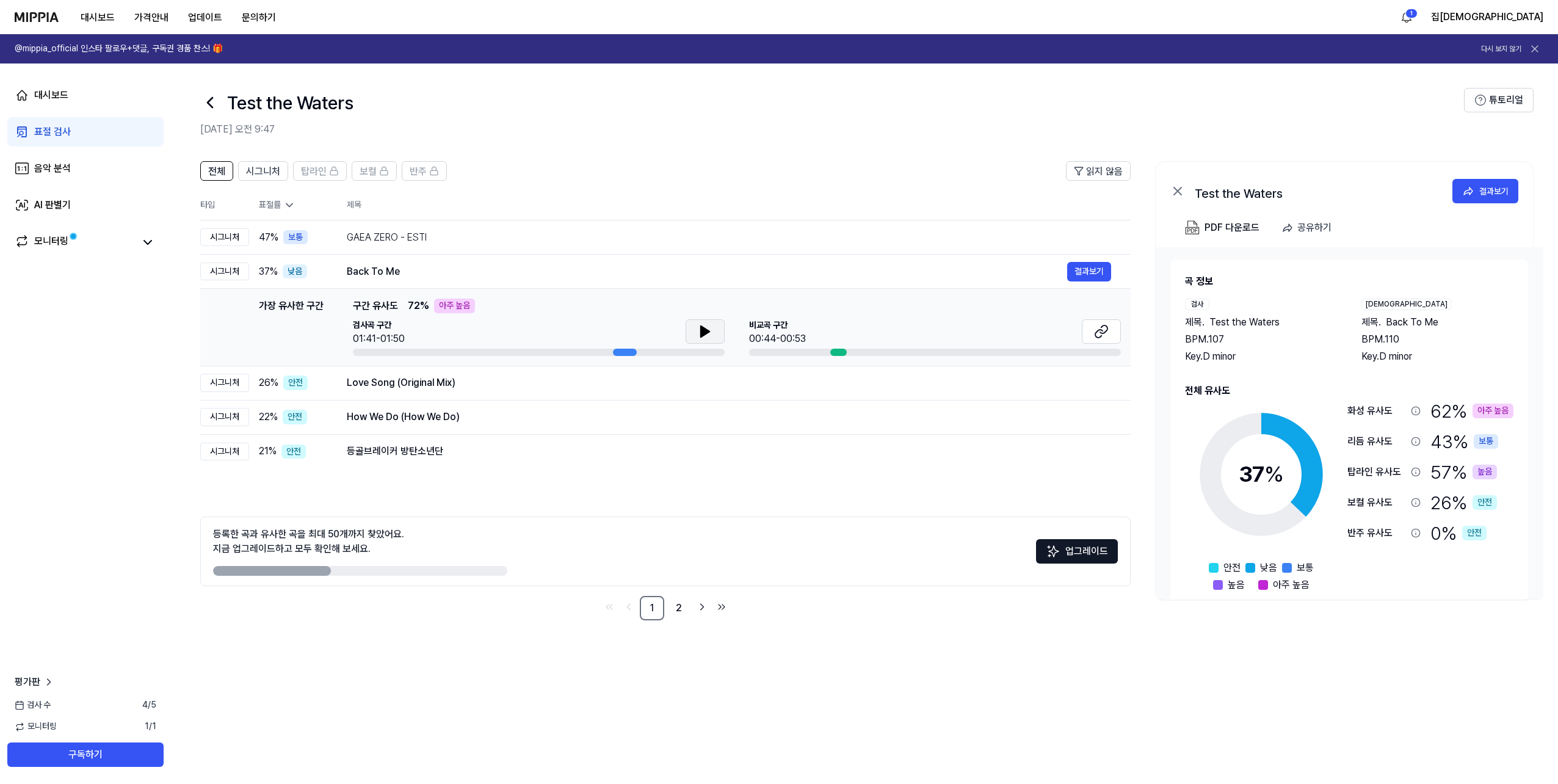
click at [704, 325] on icon at bounding box center [704, 331] width 14 height 14
click at [1117, 330] on button at bounding box center [1101, 331] width 39 height 24
click at [705, 331] on icon at bounding box center [705, 332] width 9 height 11
click at [434, 460] on div "등골브레이커 방탄소년단 결과보기" at bounding box center [729, 451] width 765 height 19
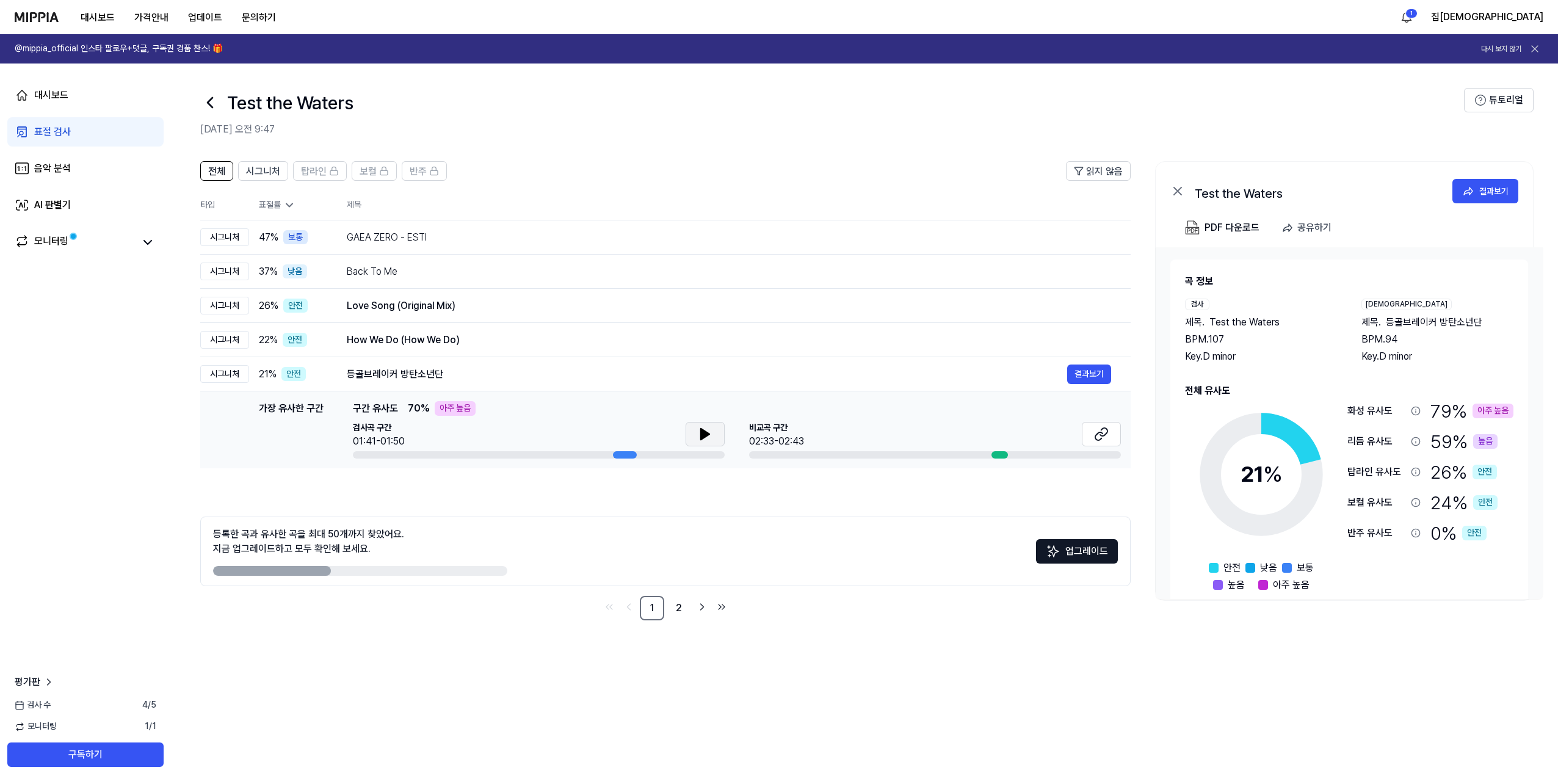
click at [703, 444] on button at bounding box center [705, 434] width 39 height 24
click at [1112, 430] on button at bounding box center [1101, 434] width 39 height 24
click at [696, 430] on button at bounding box center [705, 434] width 39 height 24
click at [73, 171] on link "음악 분석" at bounding box center [86, 168] width 157 height 29
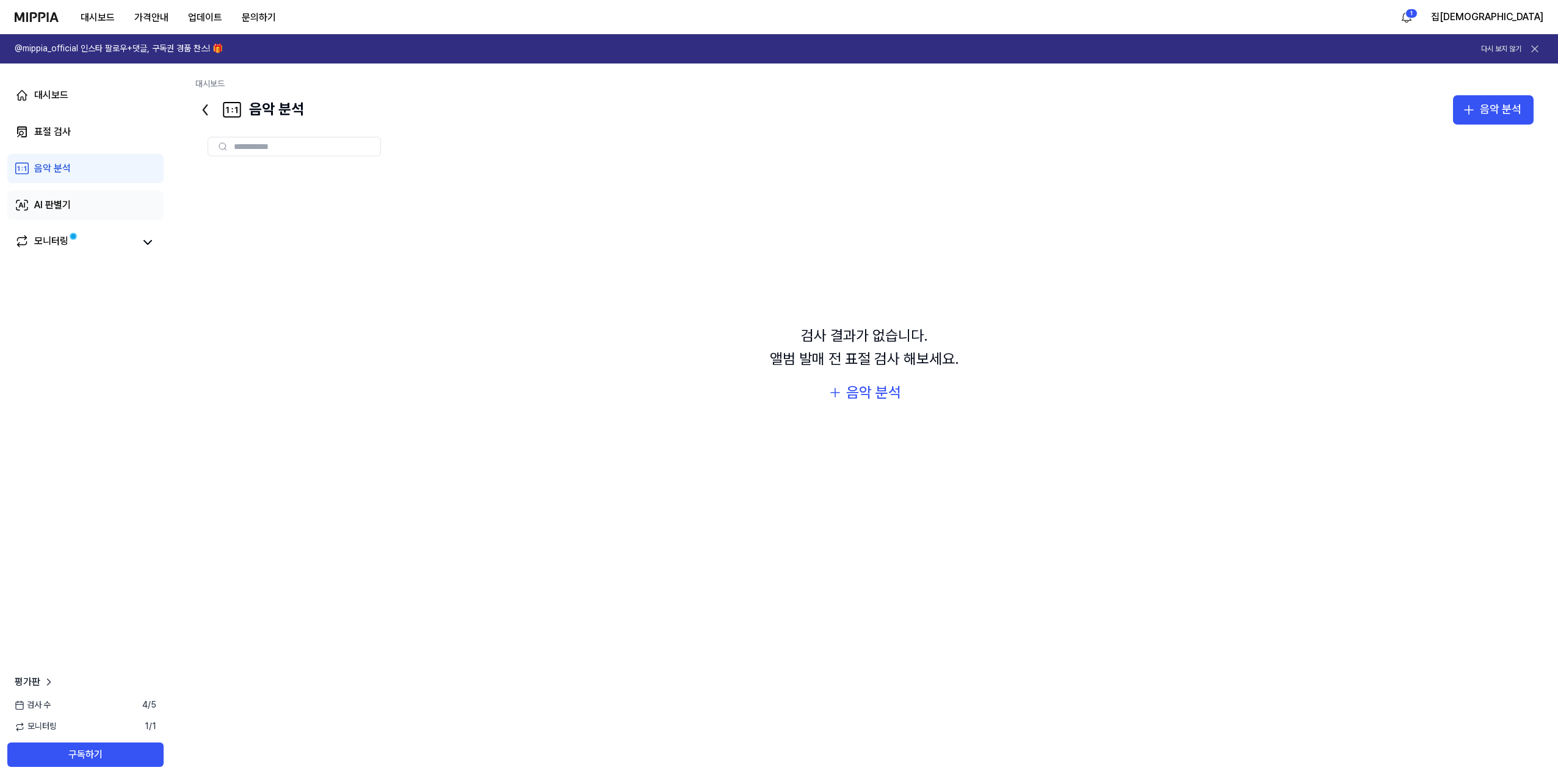
click at [95, 202] on link "AI 판별기" at bounding box center [86, 205] width 157 height 29
click at [105, 97] on link "대시보드" at bounding box center [86, 95] width 157 height 29
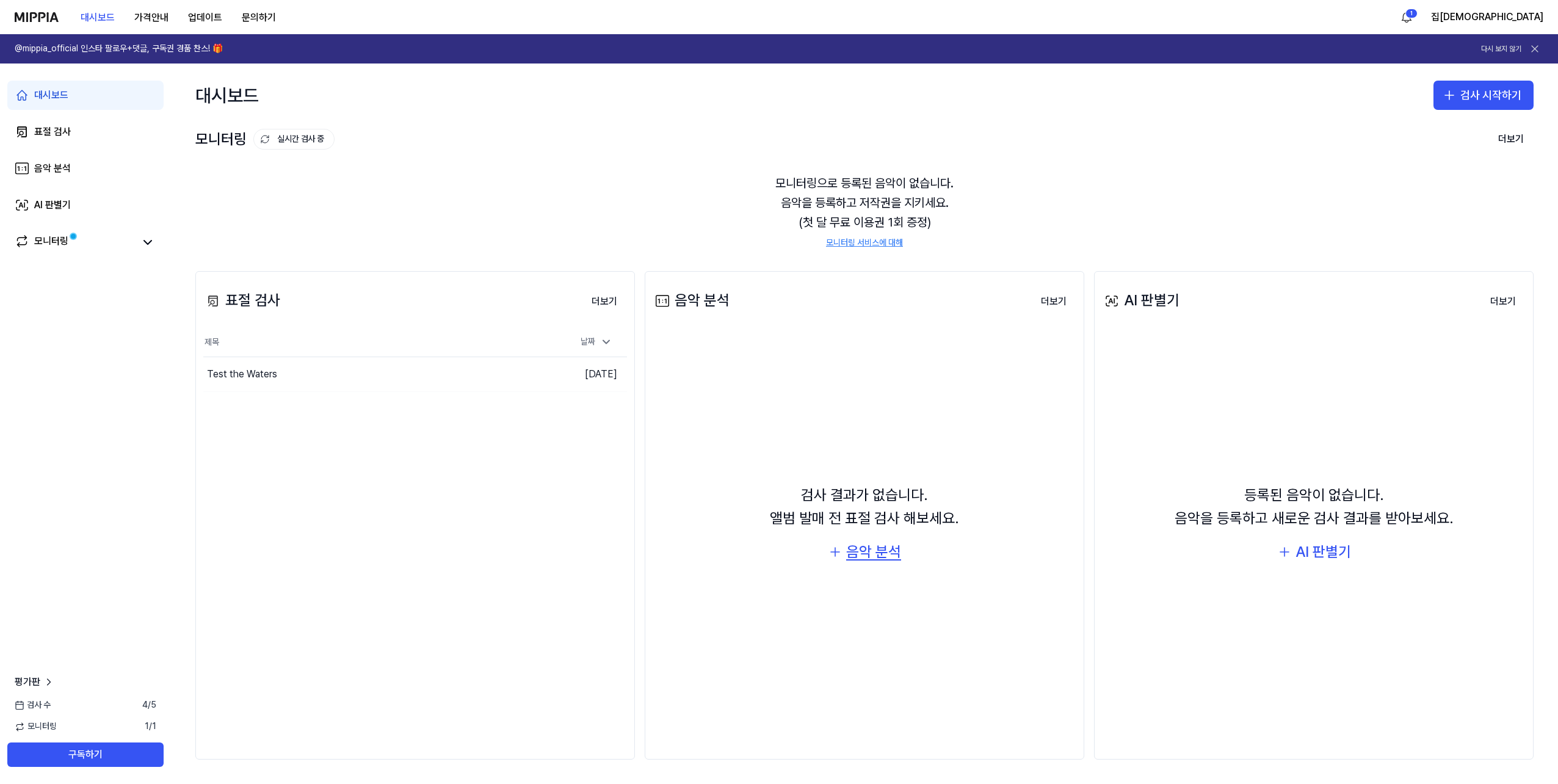
click at [886, 555] on div "음악 분석" at bounding box center [874, 552] width 55 height 23
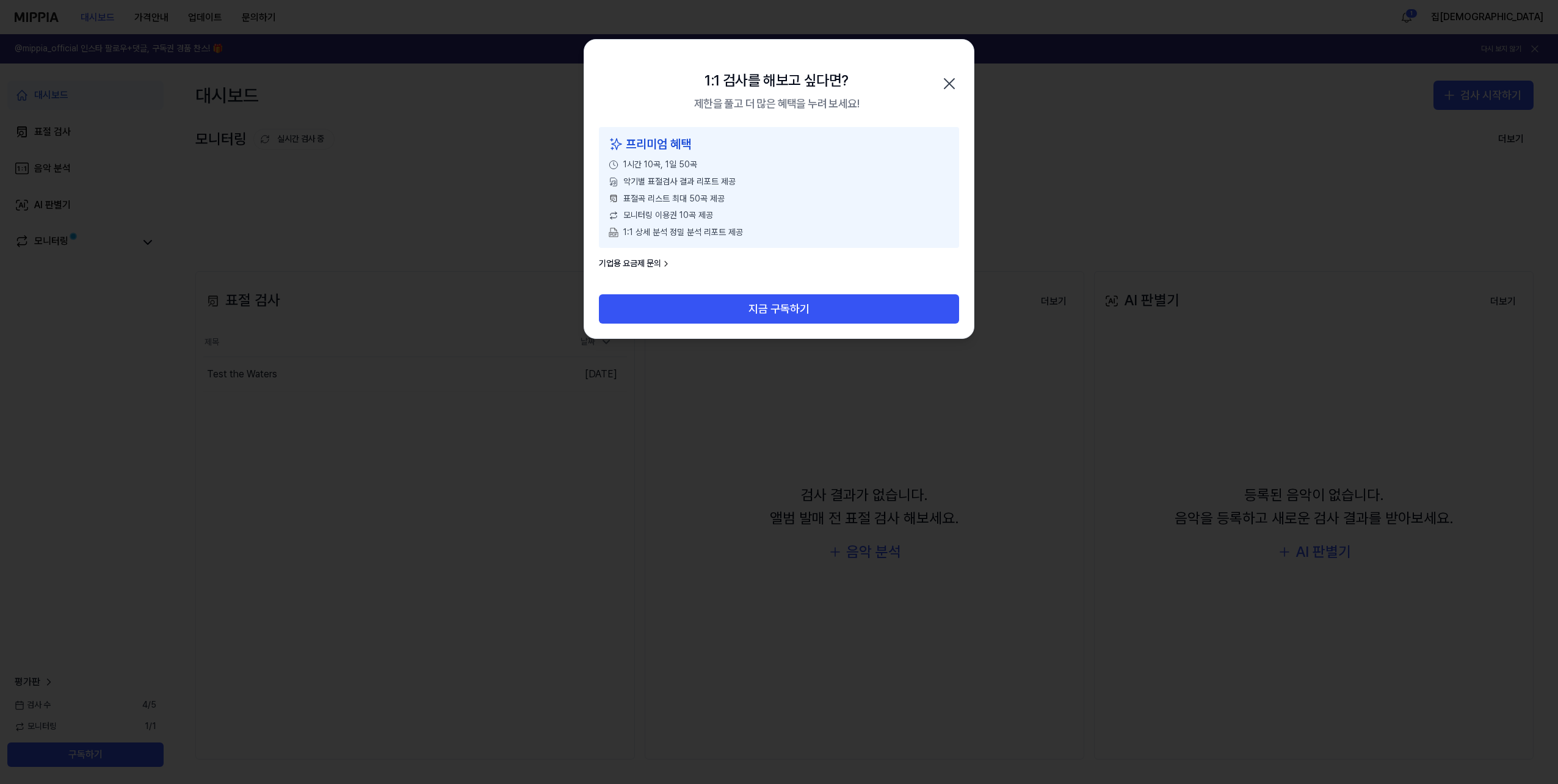
click at [956, 86] on icon "button" at bounding box center [949, 83] width 19 height 19
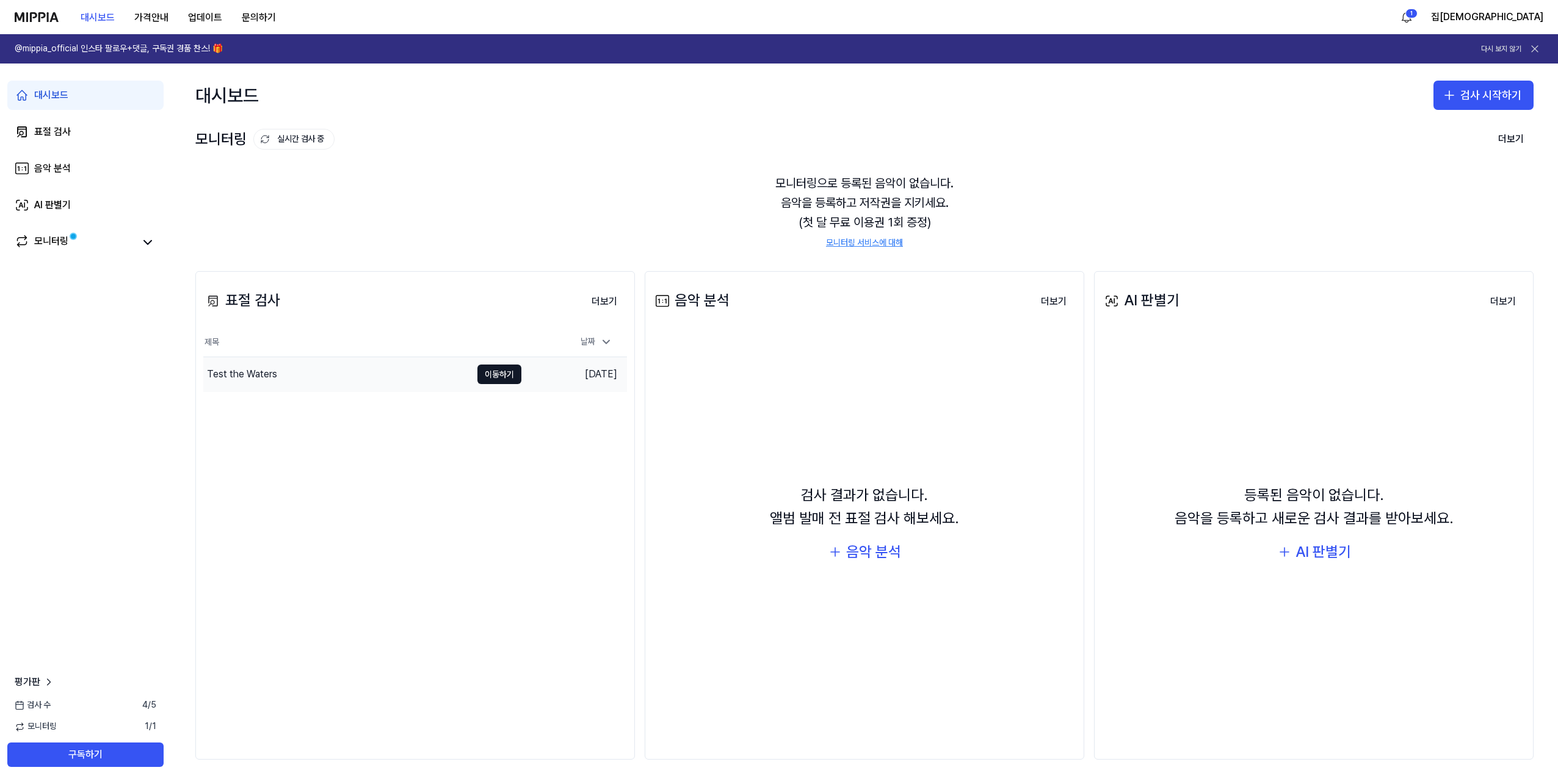
click at [410, 378] on div "Test the Waters" at bounding box center [338, 374] width 268 height 34
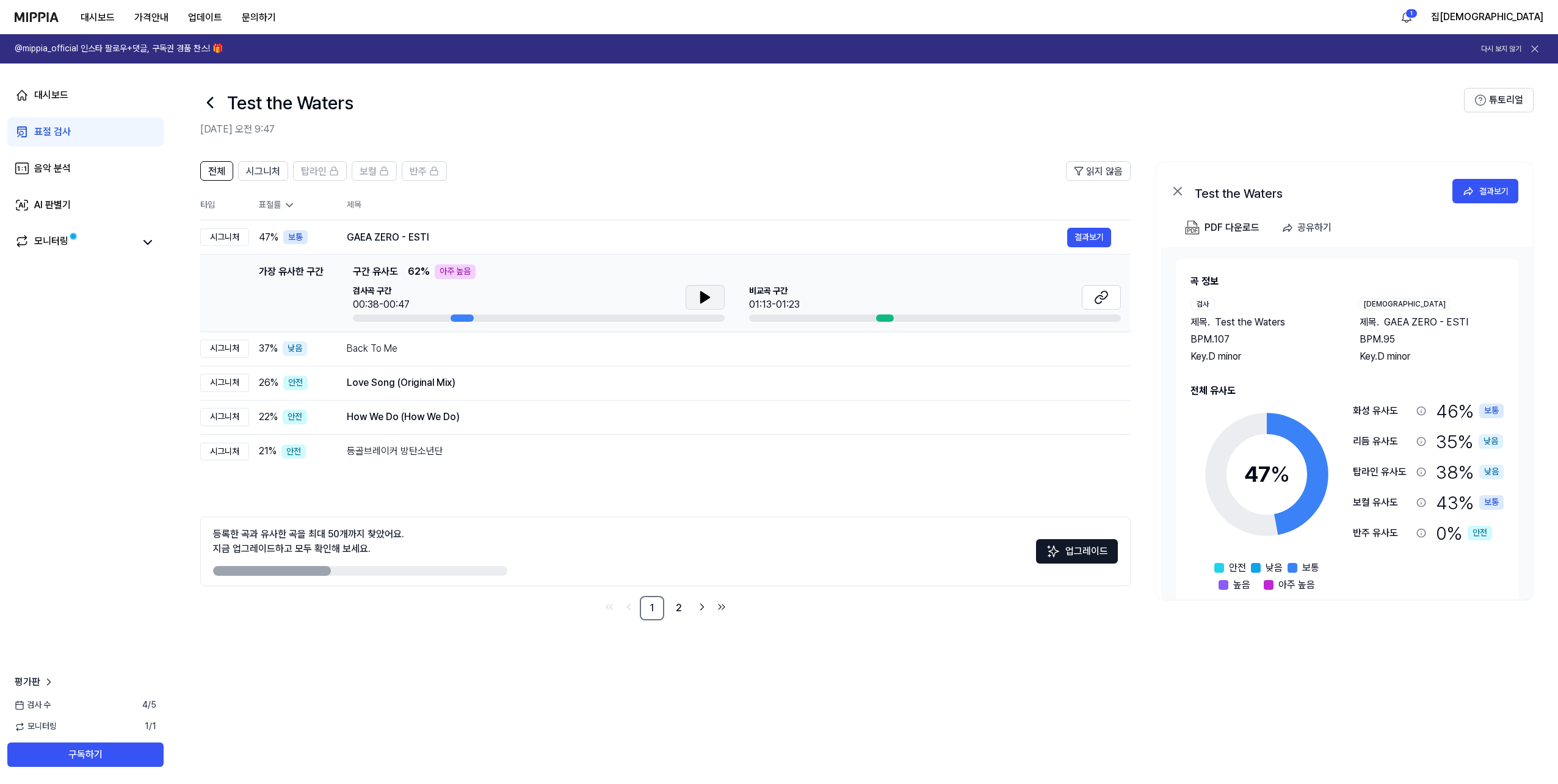
click at [711, 300] on icon at bounding box center [704, 297] width 14 height 14
click at [1109, 299] on button at bounding box center [1101, 297] width 39 height 24
click at [1077, 388] on button "결과보기" at bounding box center [1089, 383] width 44 height 19
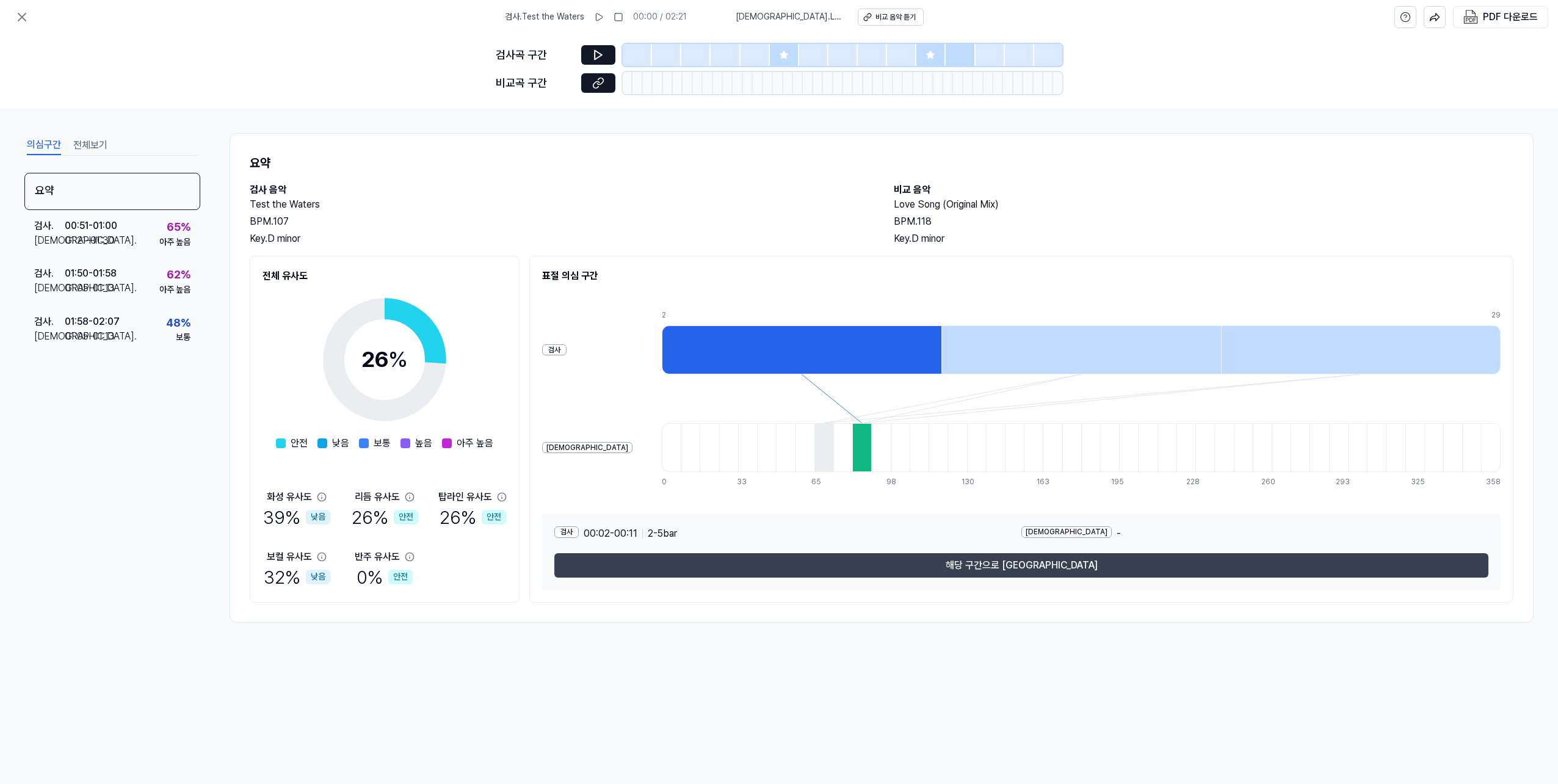
click at [961, 571] on button "해당 구간으로 [GEOGRAPHIC_DATA]" at bounding box center [1021, 565] width 934 height 24
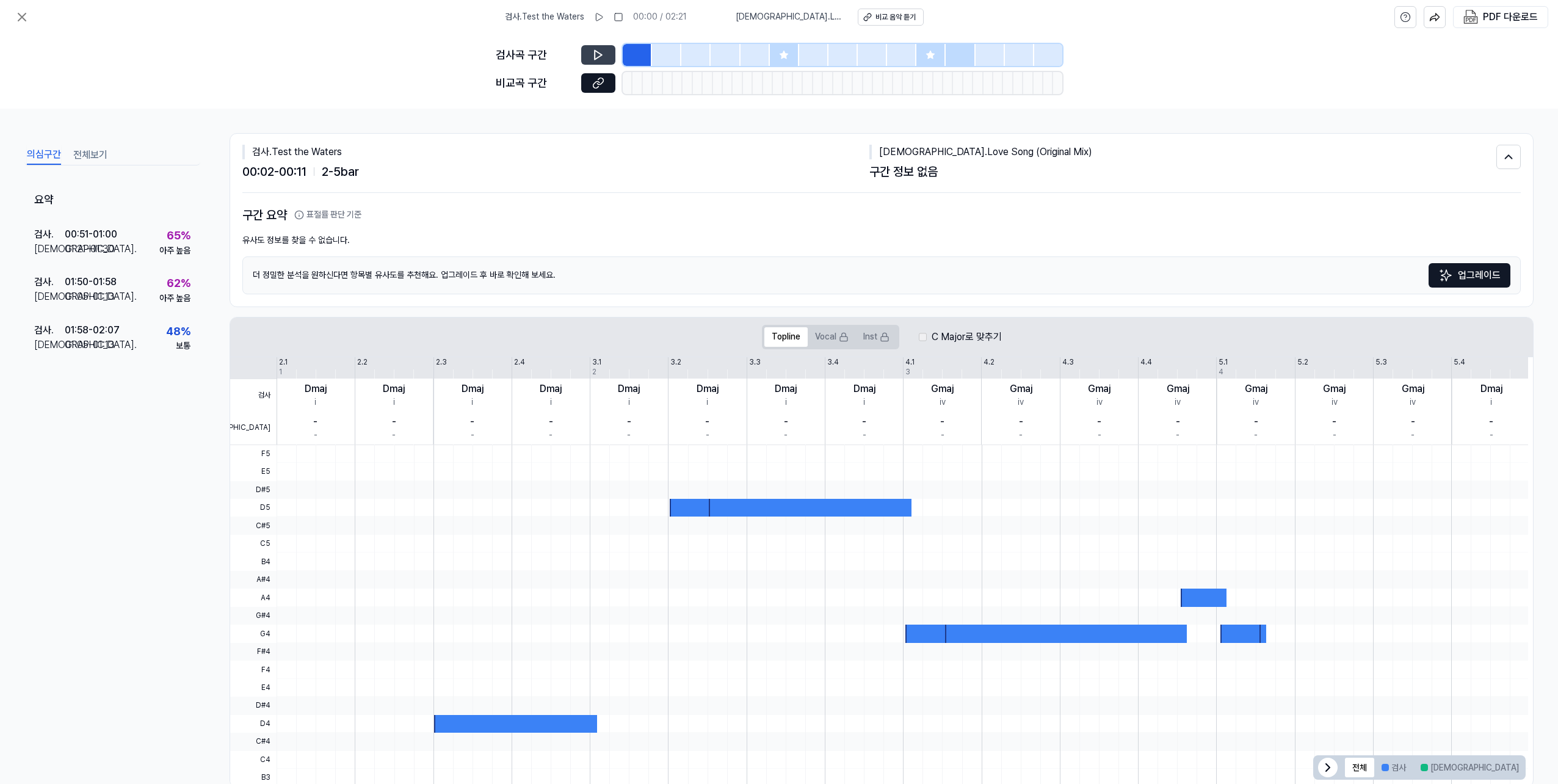
click at [603, 58] on icon at bounding box center [599, 55] width 13 height 13
click at [17, 12] on icon at bounding box center [21, 17] width 14 height 14
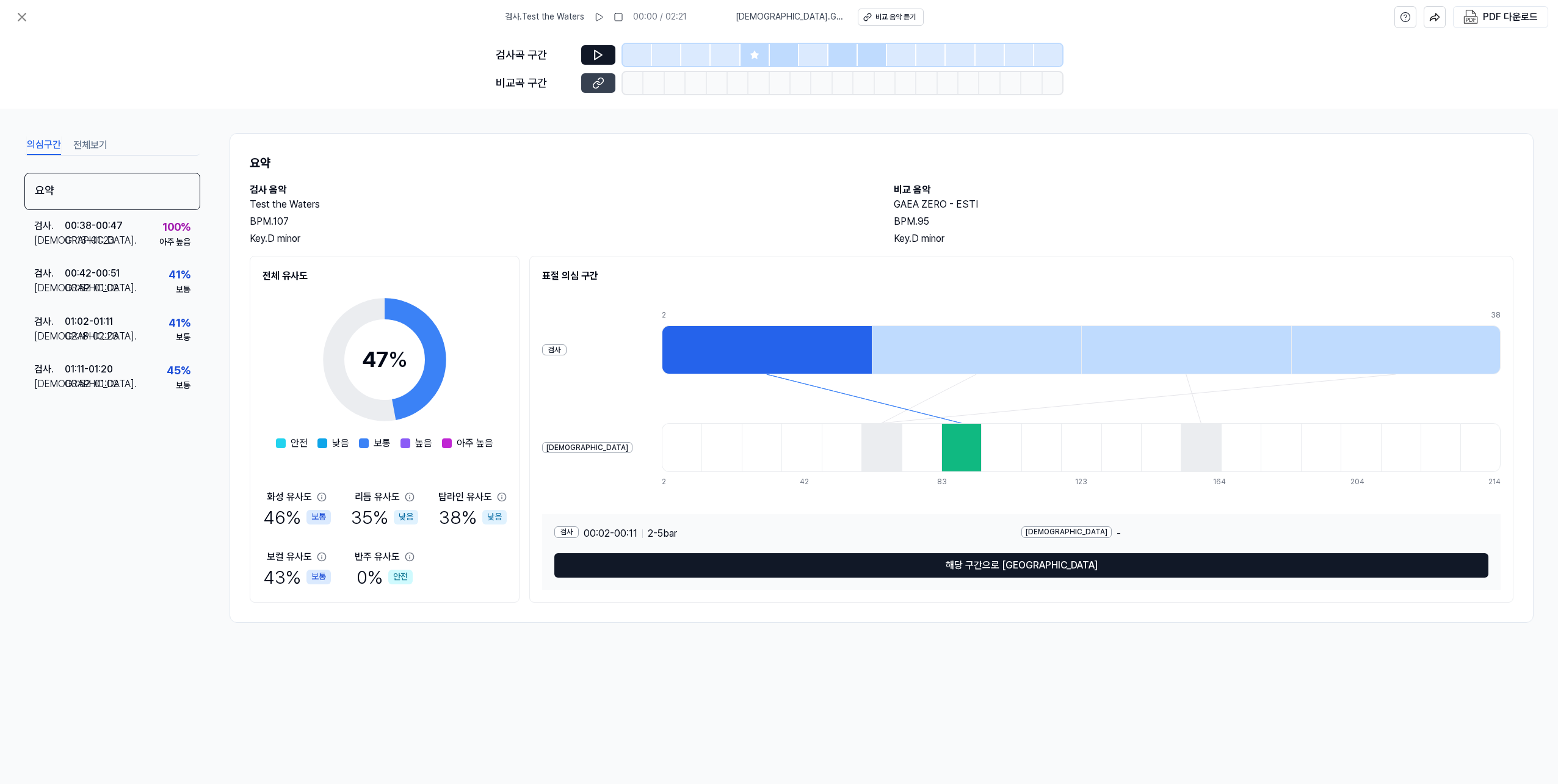
click at [603, 85] on icon at bounding box center [599, 83] width 13 height 13
click at [803, 351] on div at bounding box center [766, 350] width 210 height 49
click at [753, 53] on icon at bounding box center [755, 55] width 10 height 10
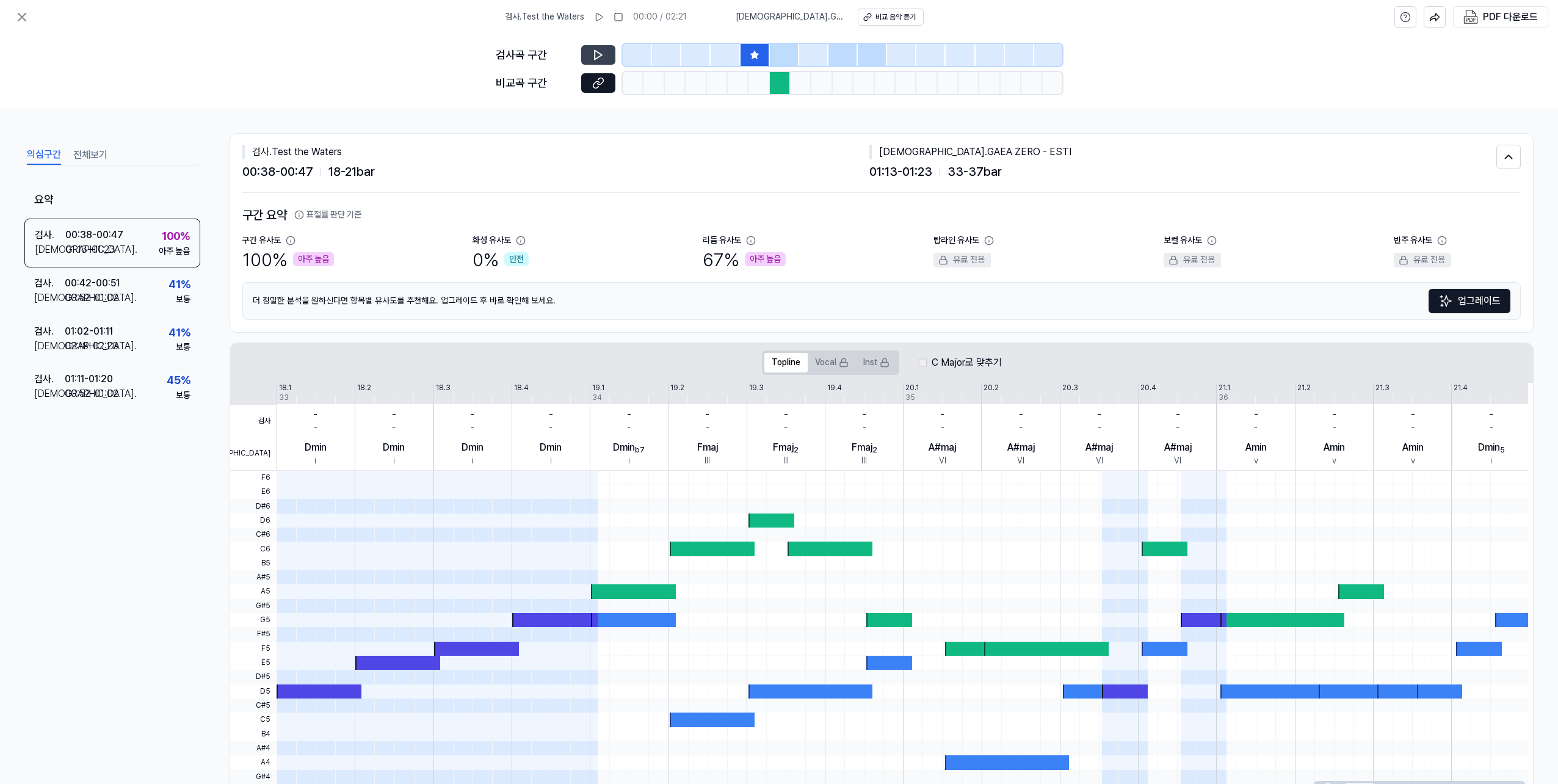
click at [594, 54] on icon at bounding box center [599, 55] width 13 height 13
click at [597, 82] on icon at bounding box center [597, 85] width 6 height 7
click at [607, 53] on button at bounding box center [598, 54] width 34 height 19
click at [605, 55] on button at bounding box center [598, 54] width 34 height 19
click at [787, 56] on div at bounding box center [784, 54] width 29 height 22
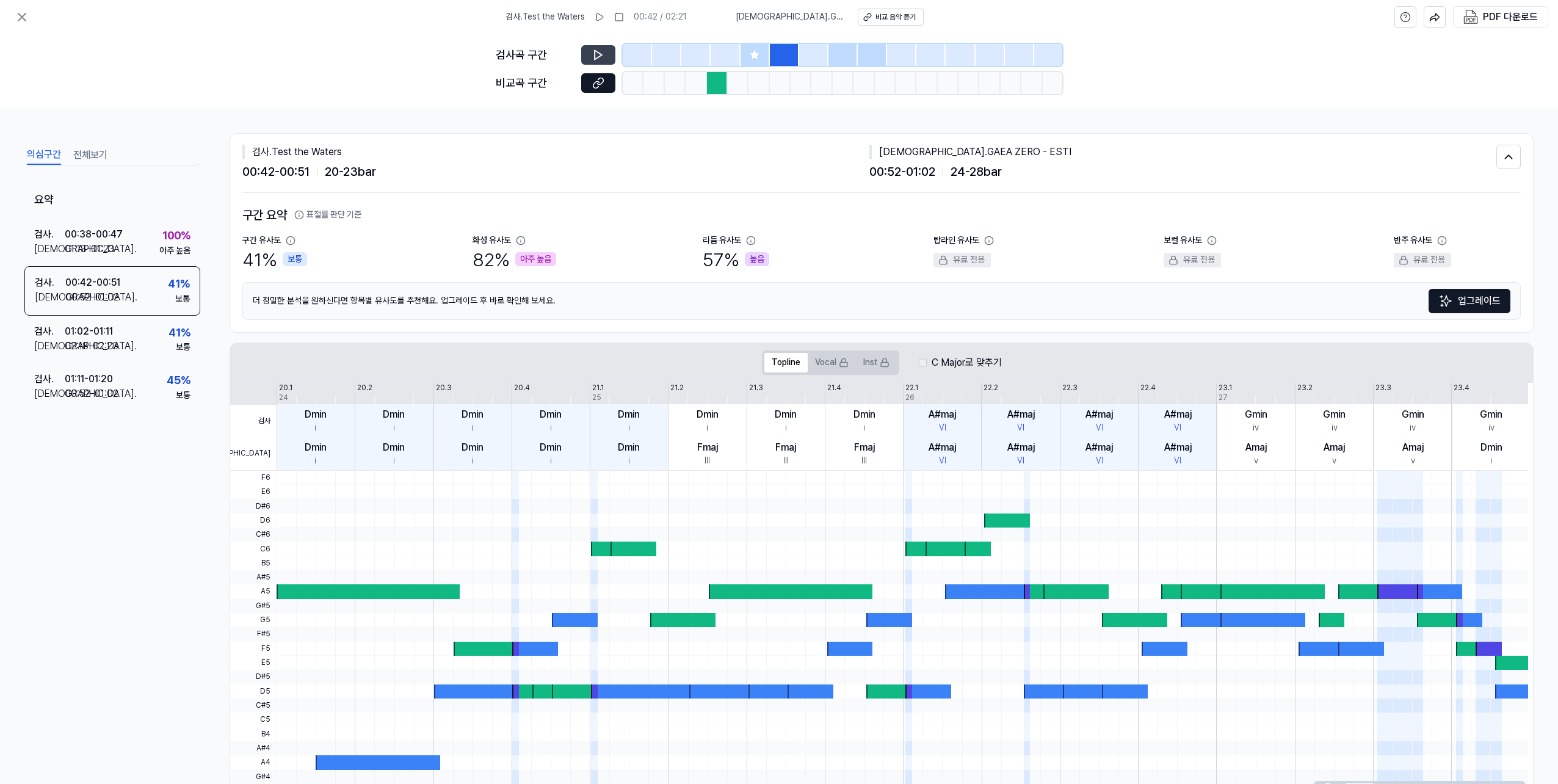
click at [594, 49] on icon at bounding box center [599, 55] width 13 height 13
click at [596, 83] on icon at bounding box center [599, 83] width 13 height 13
click at [593, 53] on icon at bounding box center [599, 55] width 13 height 13
click at [761, 51] on div at bounding box center [755, 54] width 29 height 22
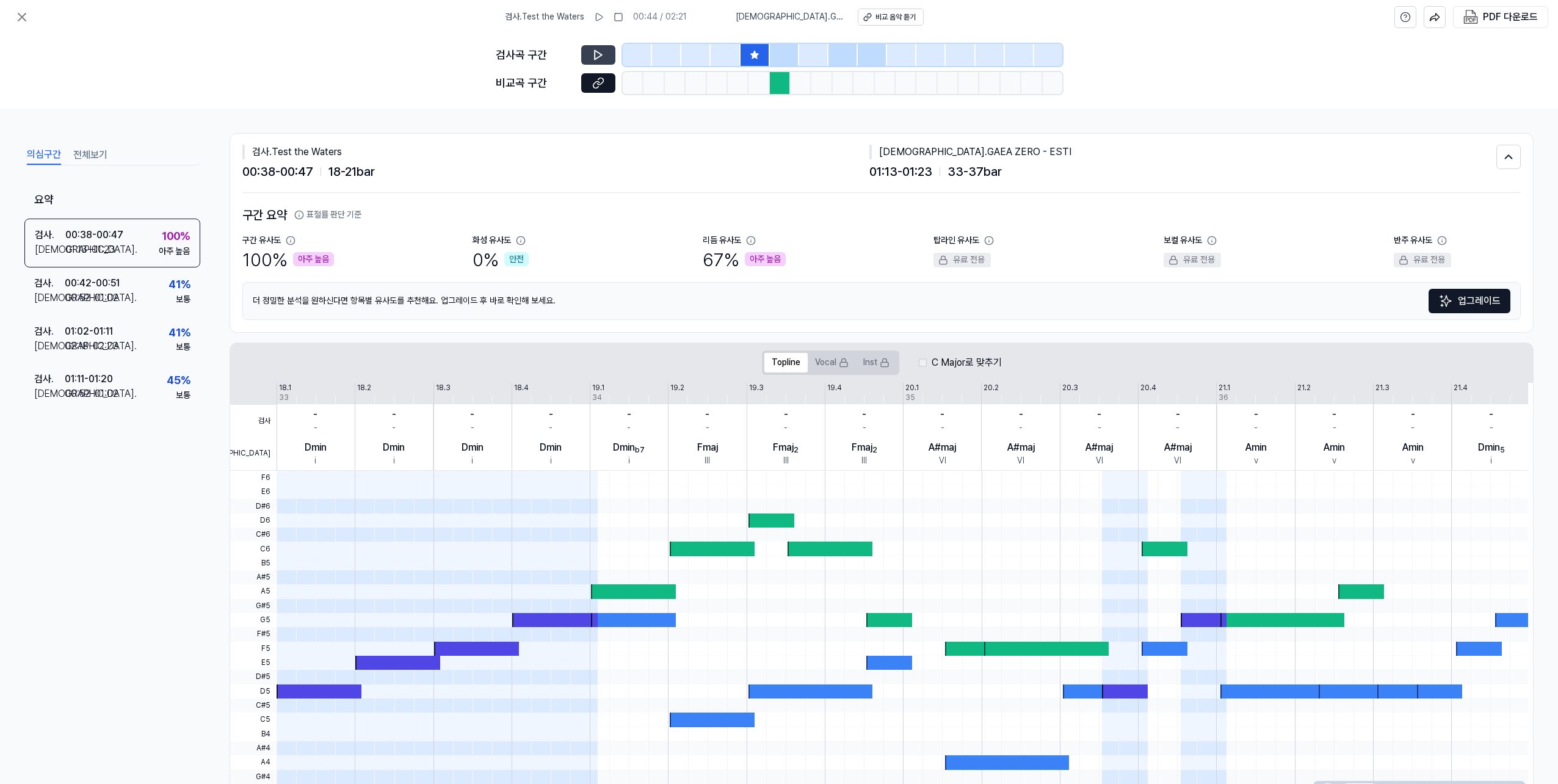
click at [605, 56] on button at bounding box center [598, 54] width 34 height 19
click at [22, 3] on div "검사 . Test the Waters 00:45 / 02:21 비교 . GAEA ZERO - ESTI 비교 음악 듣기 PDF 다운로드" at bounding box center [779, 17] width 1558 height 34
click at [11, 19] on button at bounding box center [22, 17] width 24 height 24
click at [29, 19] on button at bounding box center [22, 17] width 24 height 24
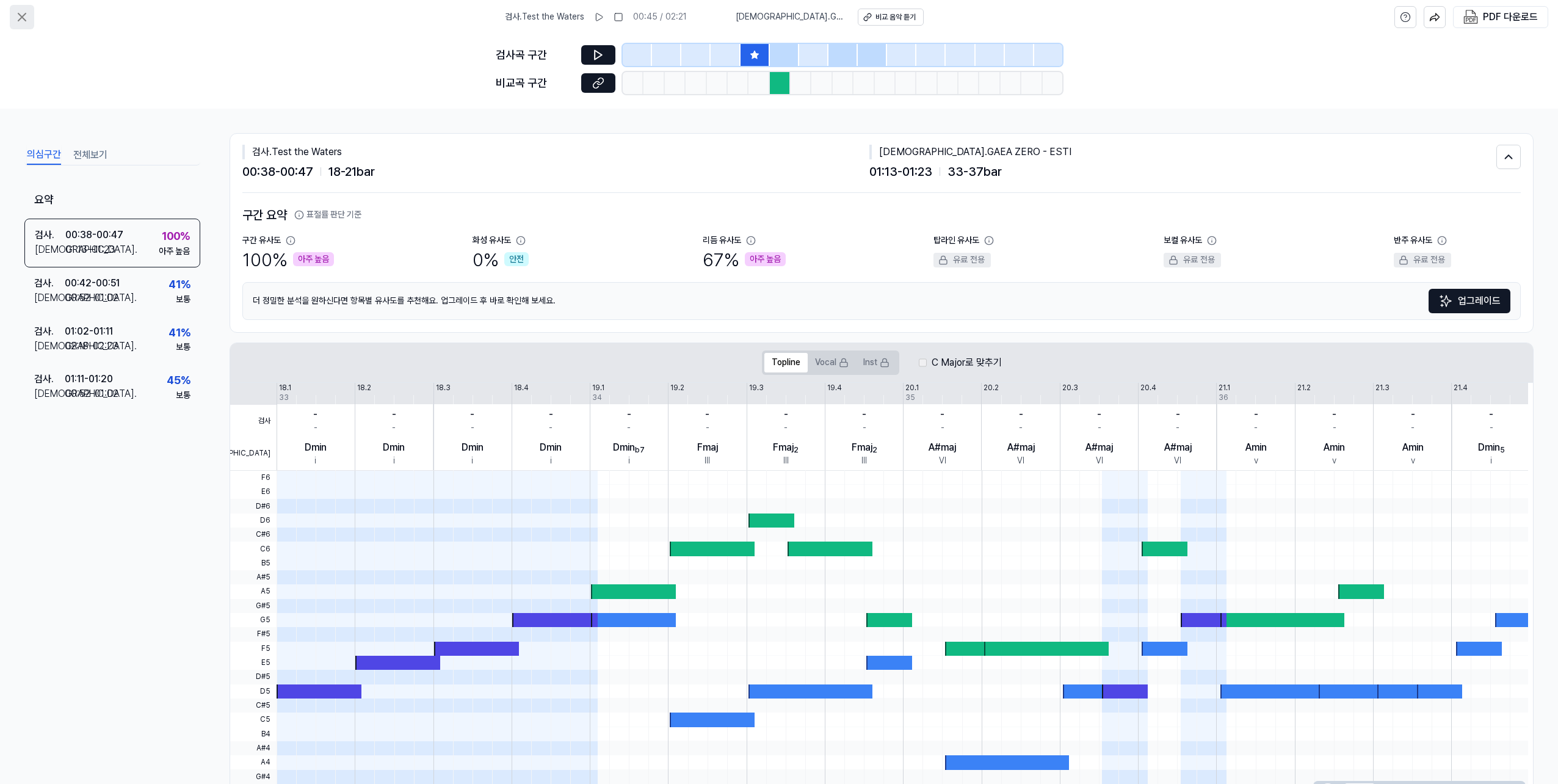
click at [23, 16] on icon at bounding box center [22, 17] width 8 height 8
click at [28, 23] on icon at bounding box center [21, 17] width 14 height 14
